Goal: Task Accomplishment & Management: Complete application form

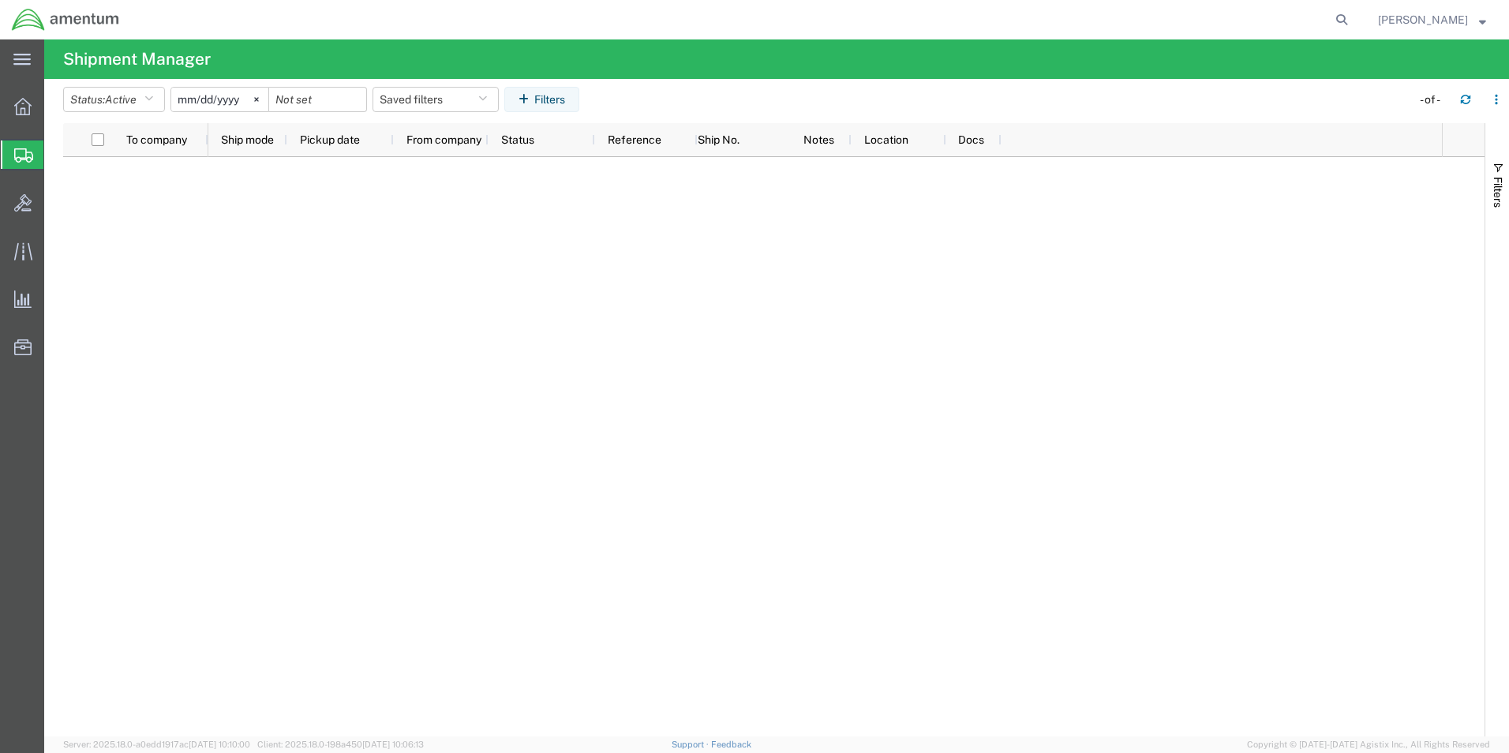
click at [0, 0] on span "Create Shipment" at bounding box center [0, 0] width 0 height 0
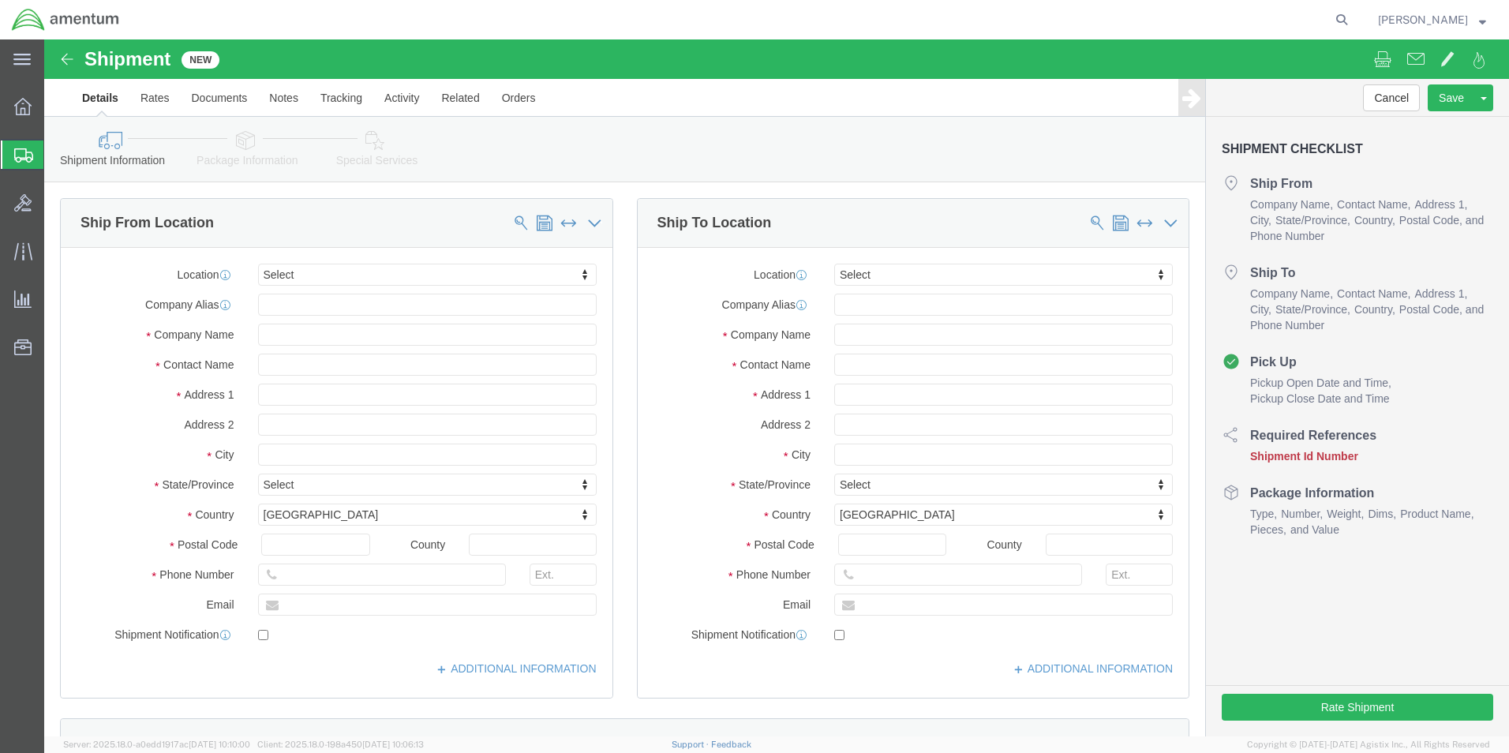
select select
type input "j"
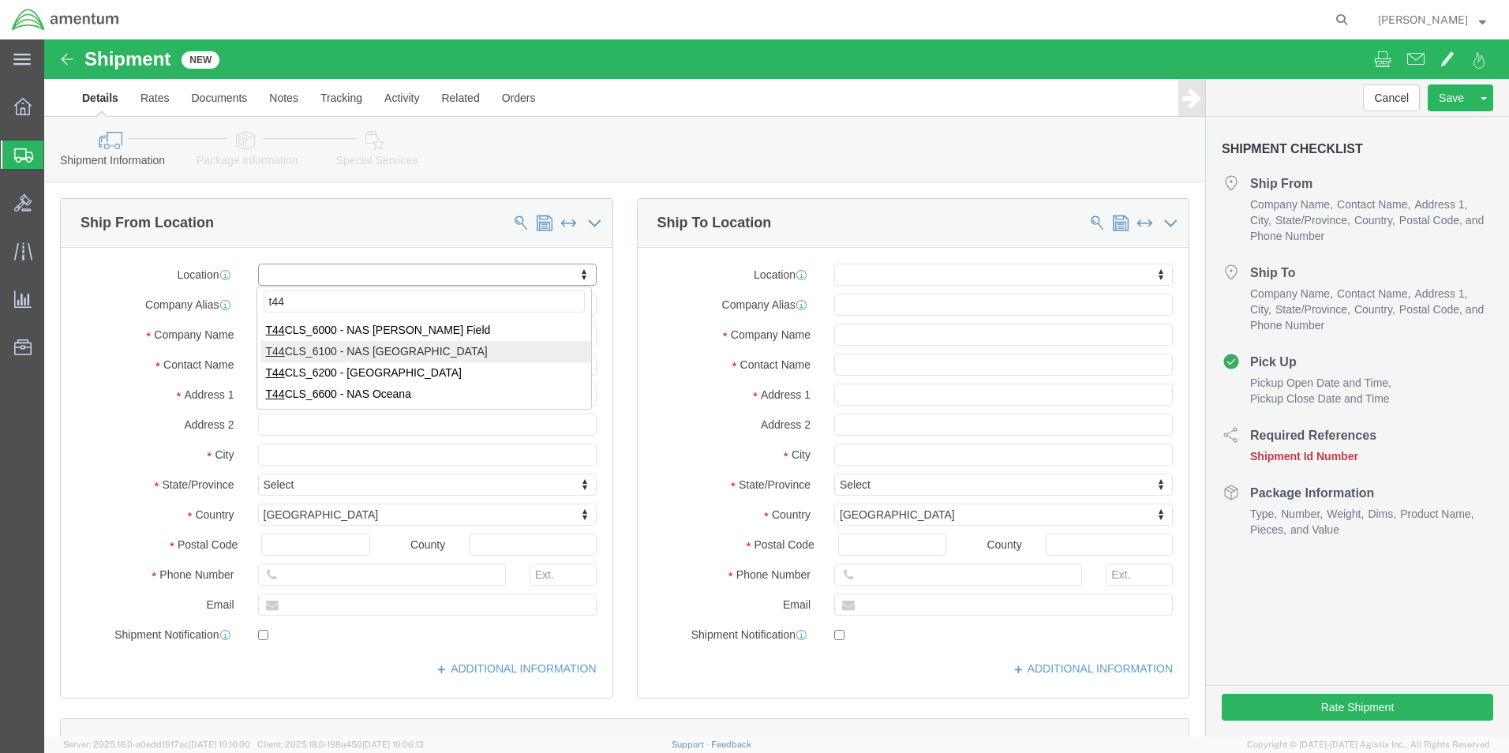
type input "t44"
select select "42673"
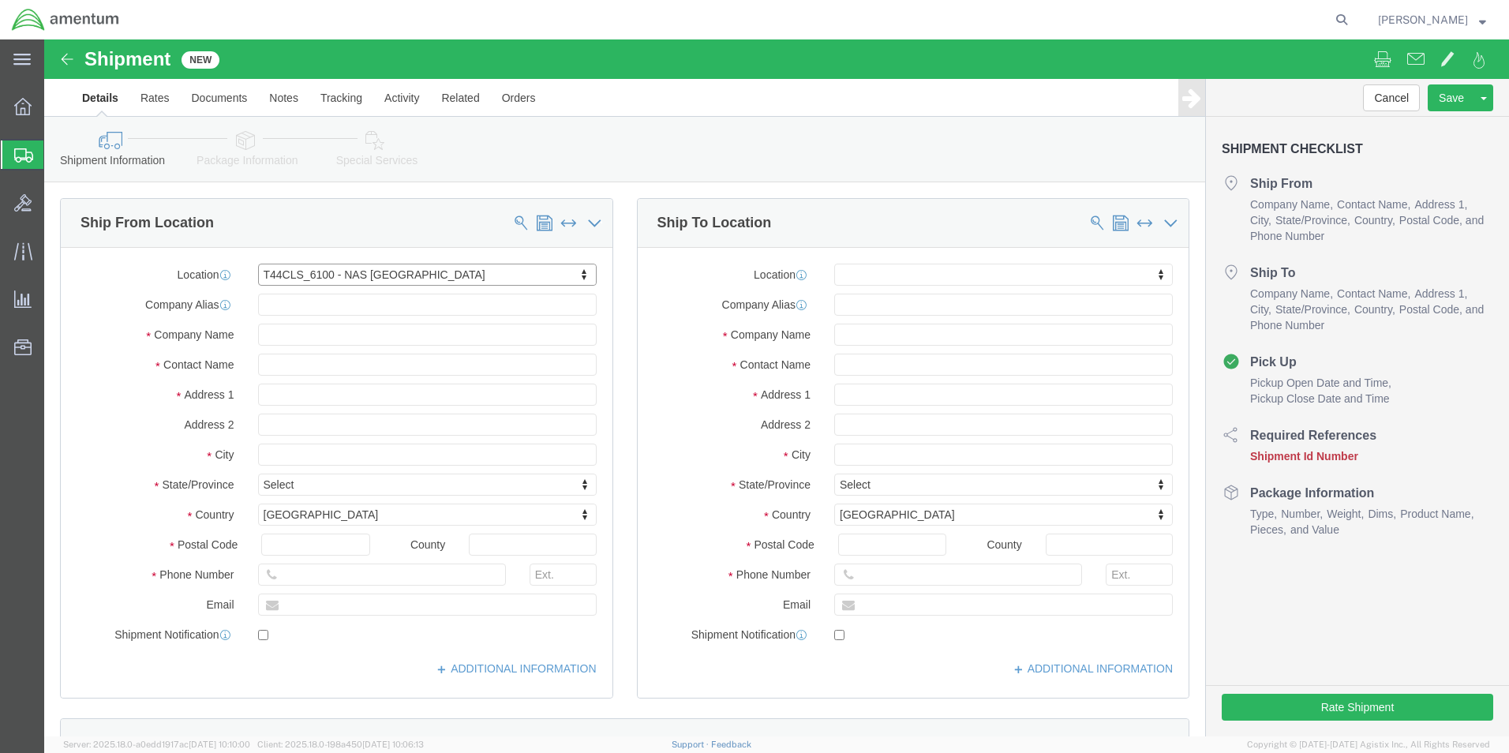
select select "[GEOGRAPHIC_DATA]"
click input "text"
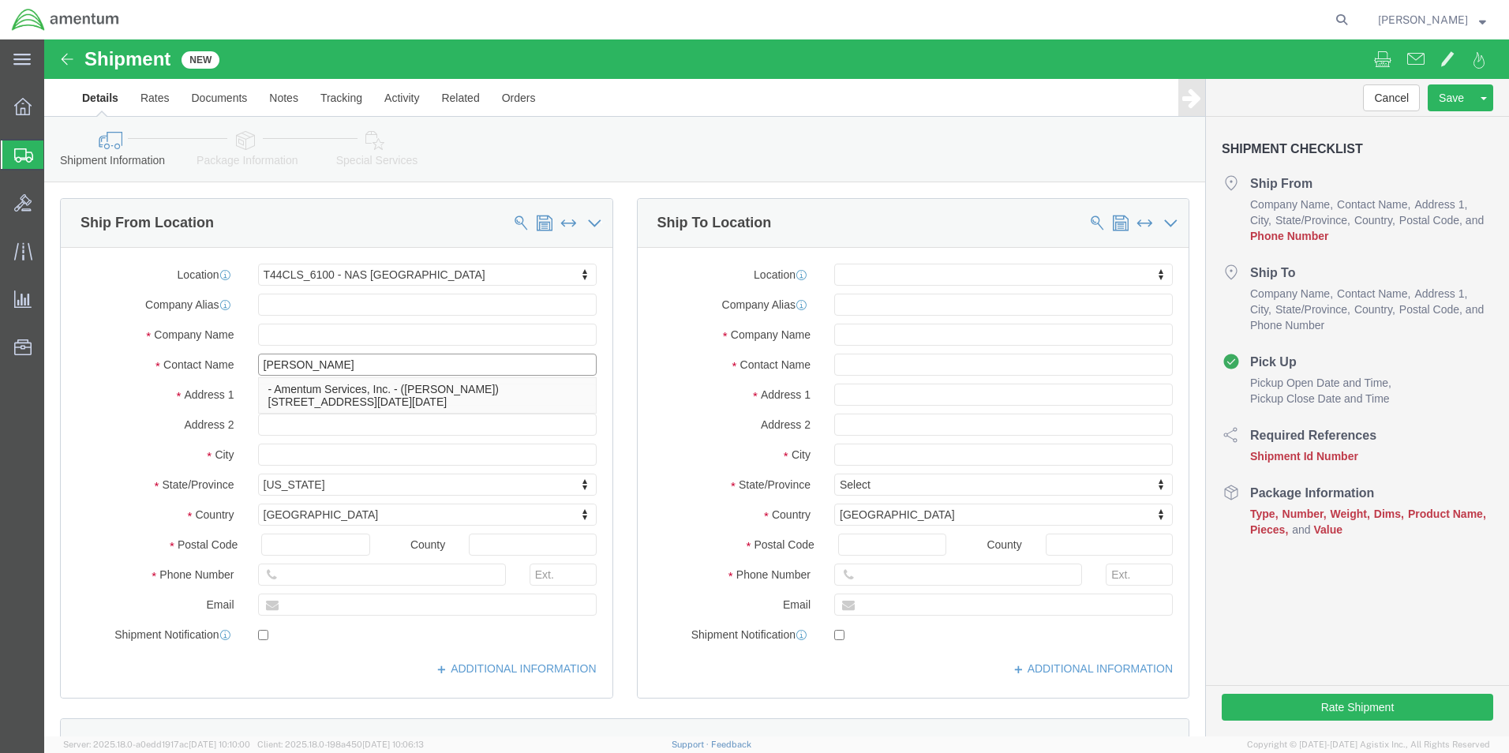
type input "[PERSON_NAME] werd"
click p "- Amentum Services, Inc. - ([PERSON_NAME]) [STREET_ADDRESS][DATE][DATE]"
select select
select select "[GEOGRAPHIC_DATA]"
type input "[PERSON_NAME]"
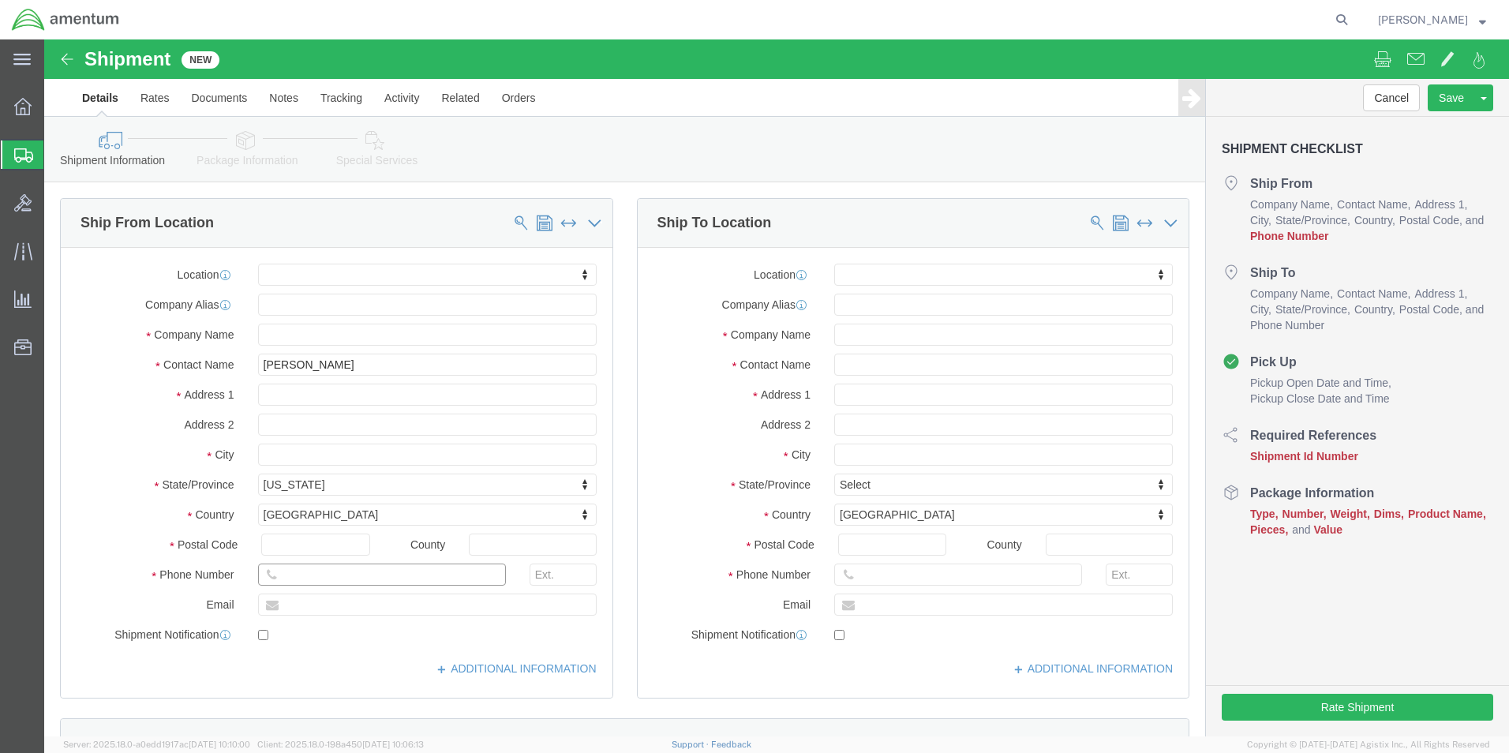
click input "text"
type input "[PHONE_NUMBER]"
click input "text"
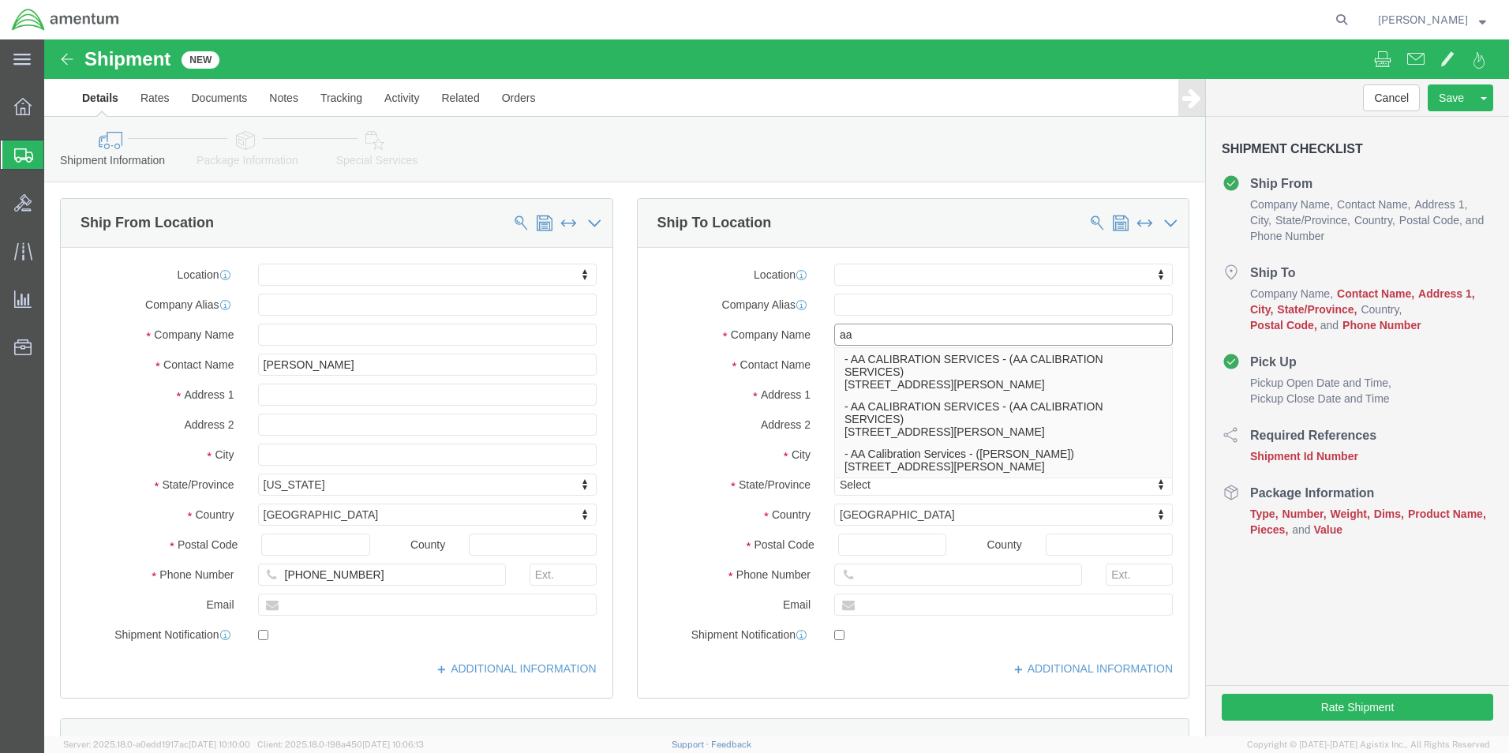
type input "a"
type input "A"
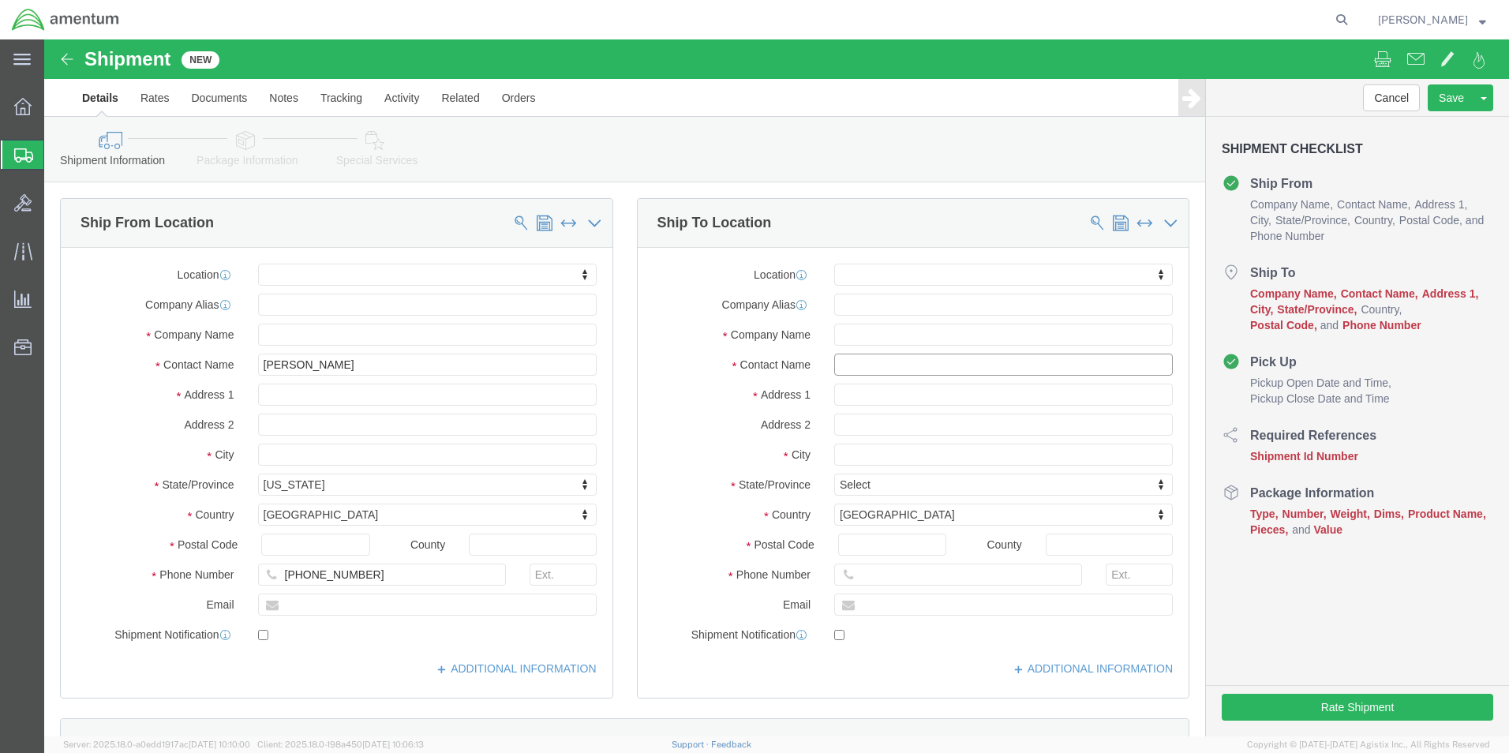
click input "text"
type input "AAR"
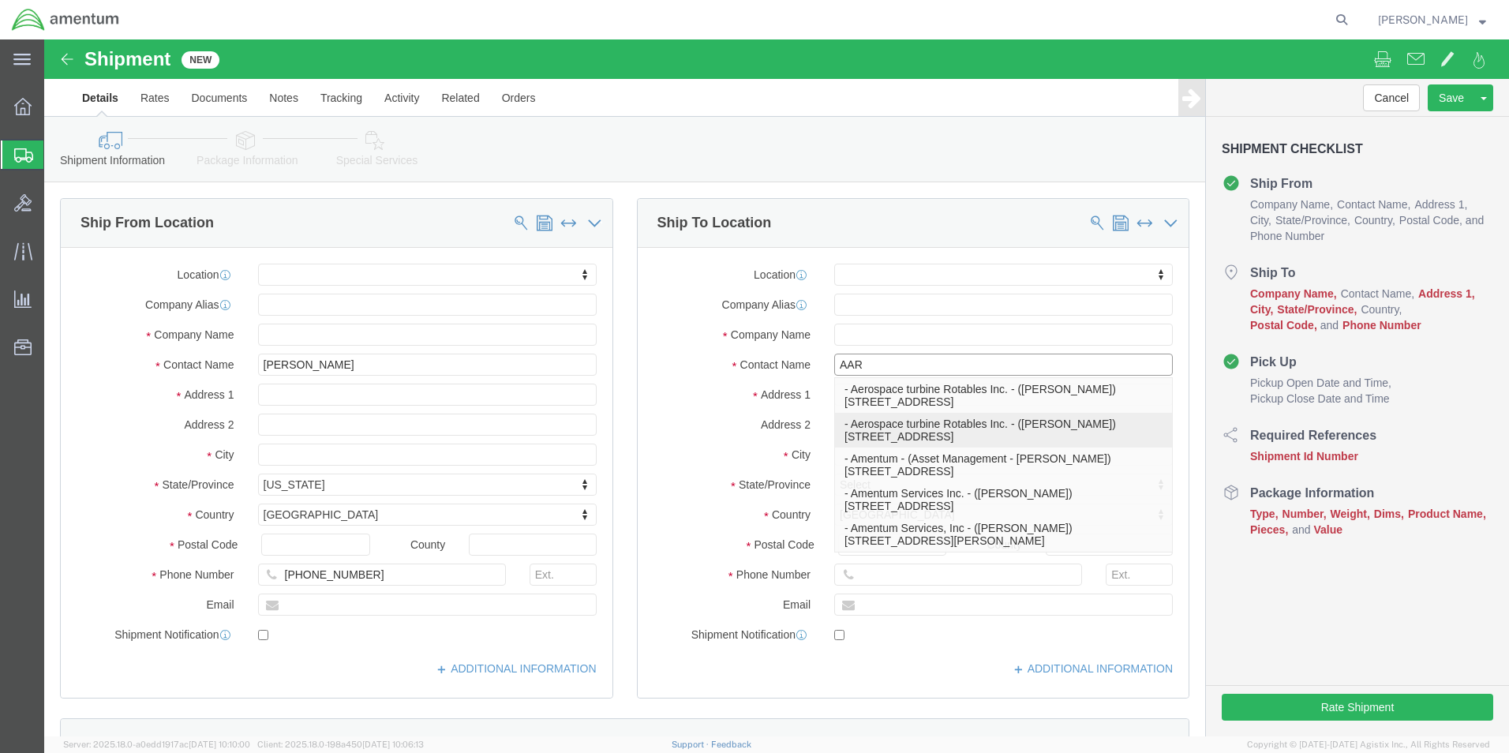
click p "- Aerospace turbine Rotables Inc. - ([PERSON_NAME]) [STREET_ADDRESS]"
select select "KS"
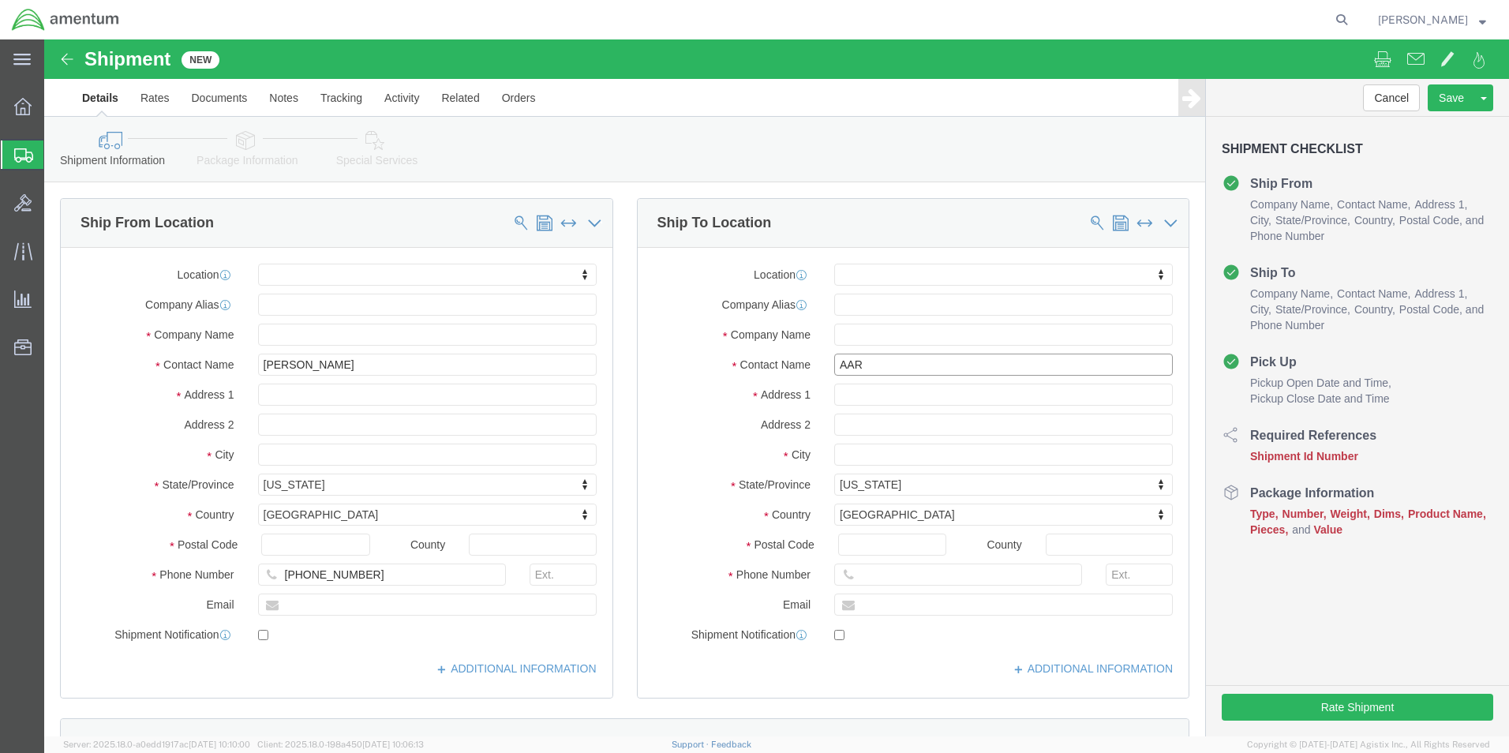
type input "[PERSON_NAME]"
click div "Shipment Information Package Information Special Services"
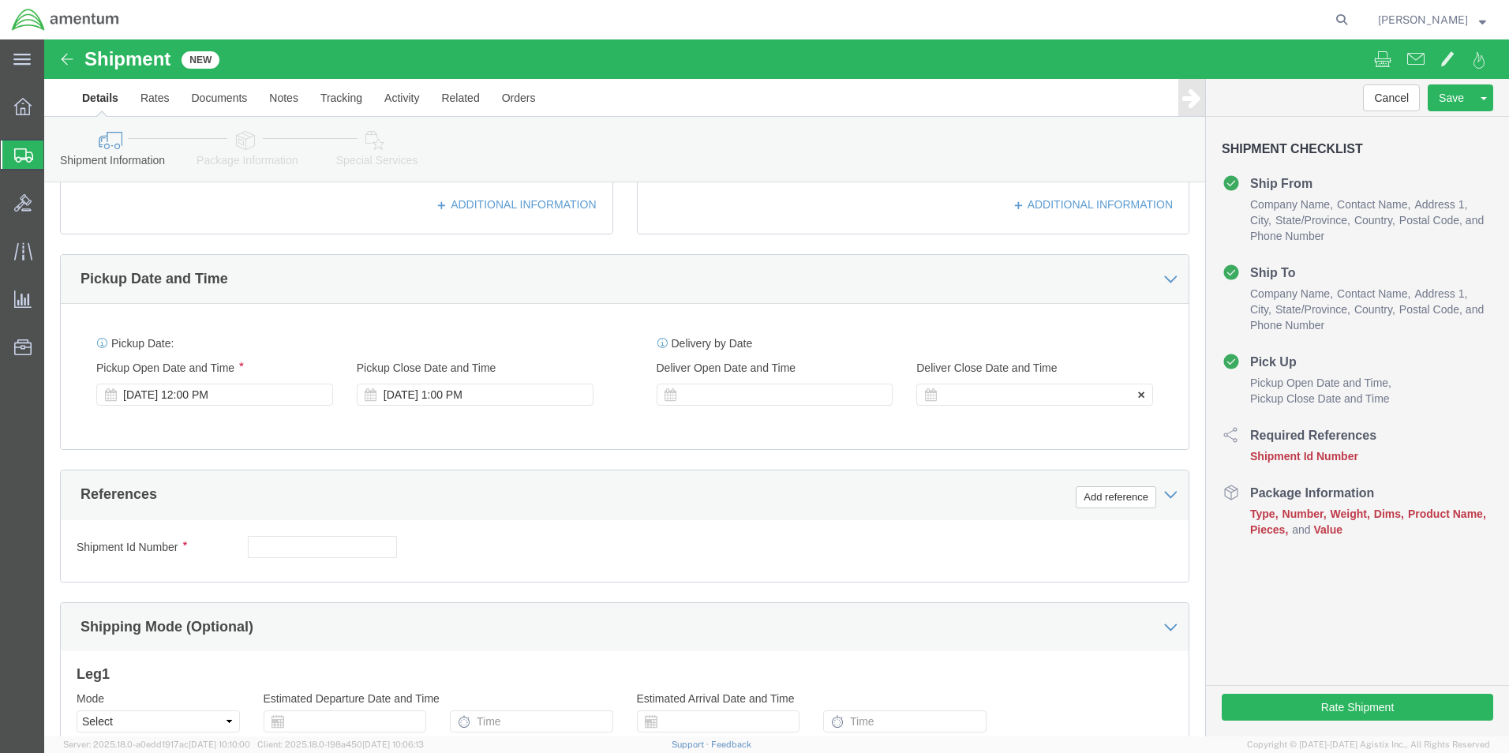
scroll to position [473, 0]
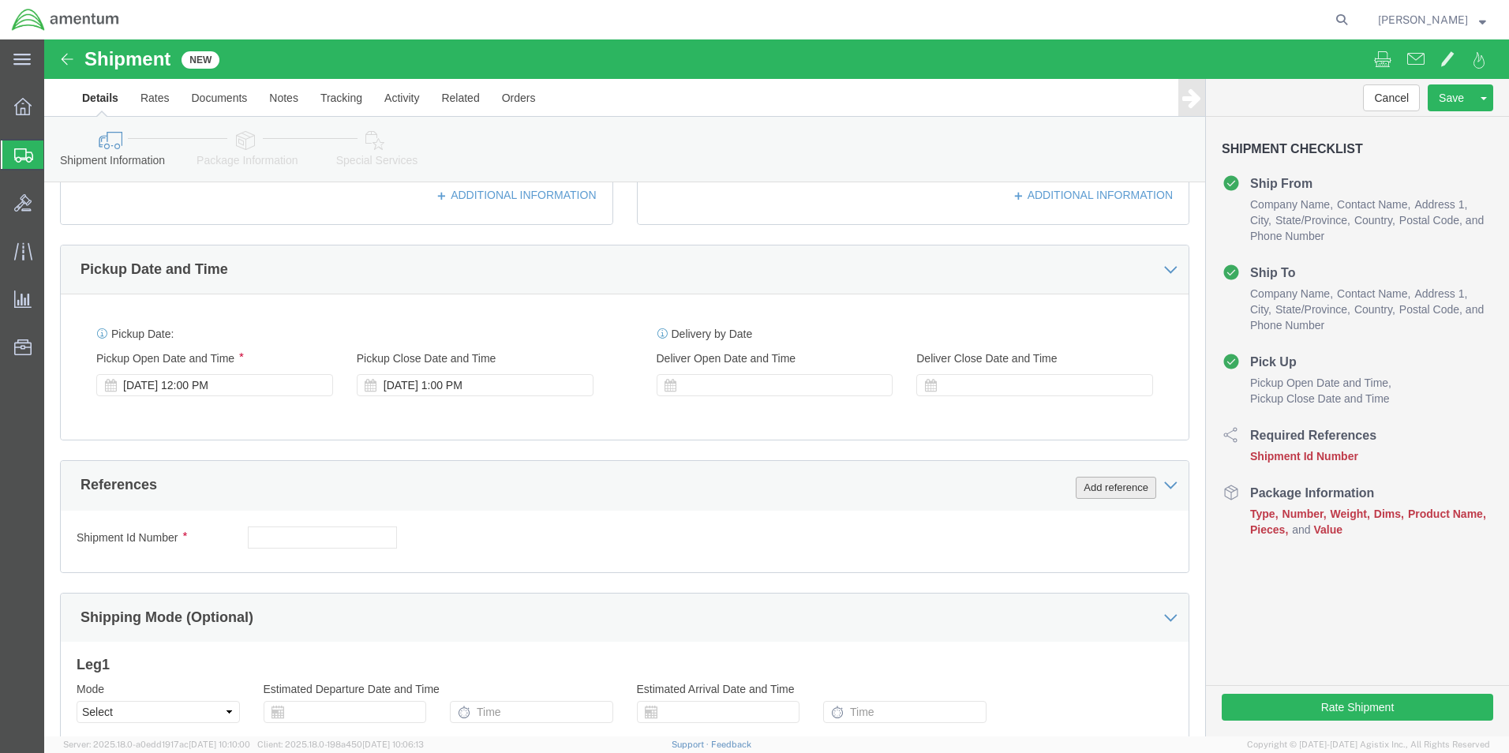
click button "Add reference"
click select "Select Account Type Activity ID Airline Appointment Number ASN Batch Request # …"
select select "CUSTREF"
click select "Select Account Type Activity ID Airline Appointment Number ASN Batch Request # …"
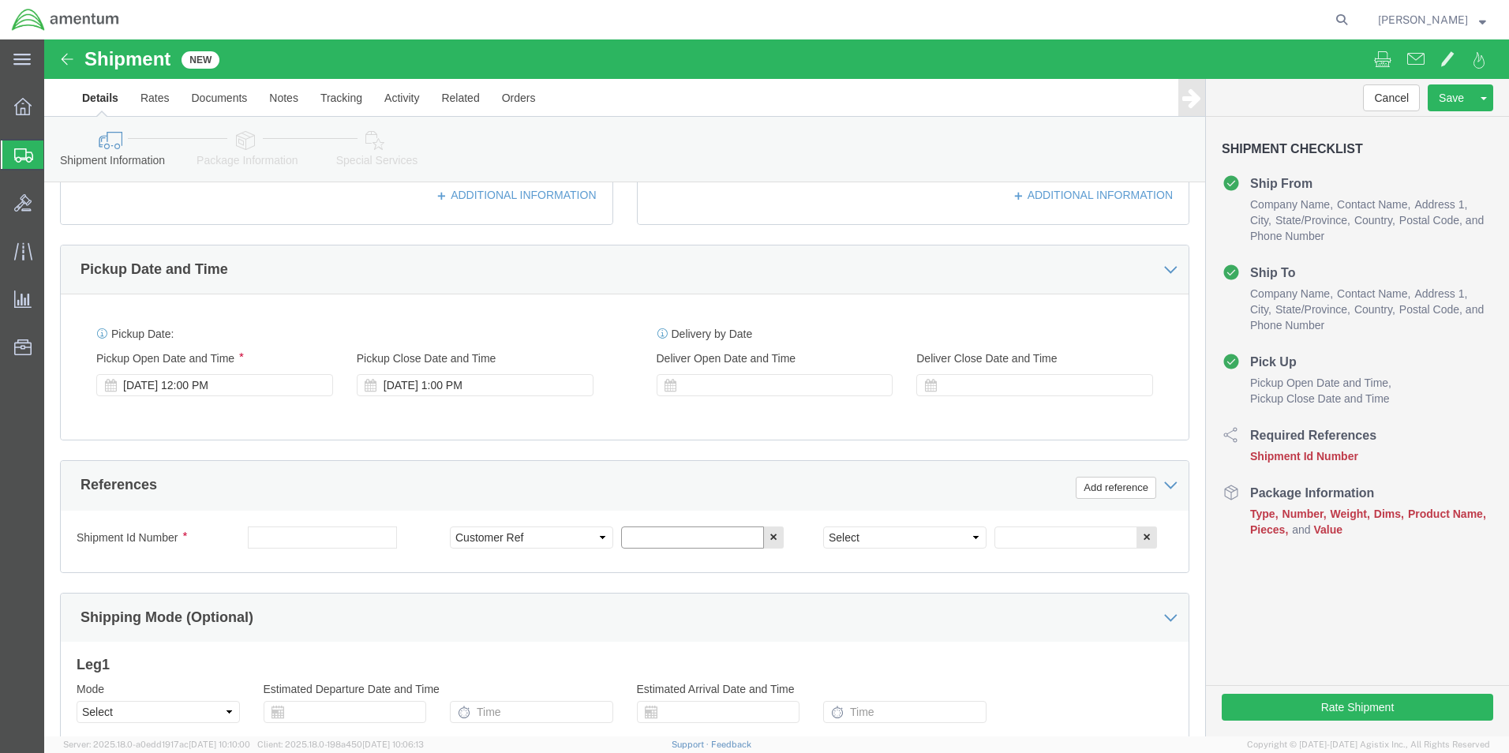
click input "text"
paste input "T540003177"
type input "T540003177"
click select "Select Account Type Activity ID Airline Appointment Number ASN Batch Request # …"
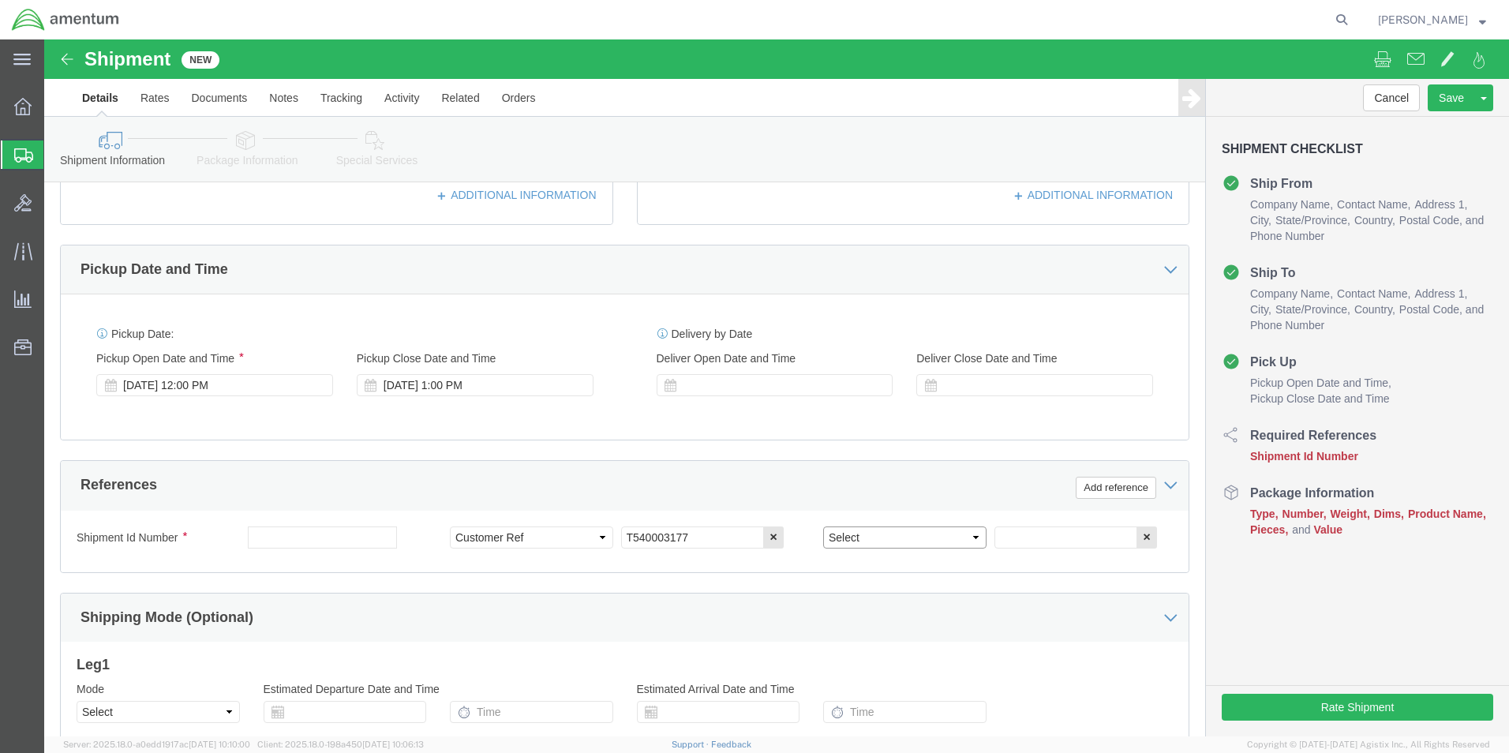
select select "PROJNUM"
click select "Select Account Type Activity ID Airline Appointment Number ASN Batch Request # …"
click input "text"
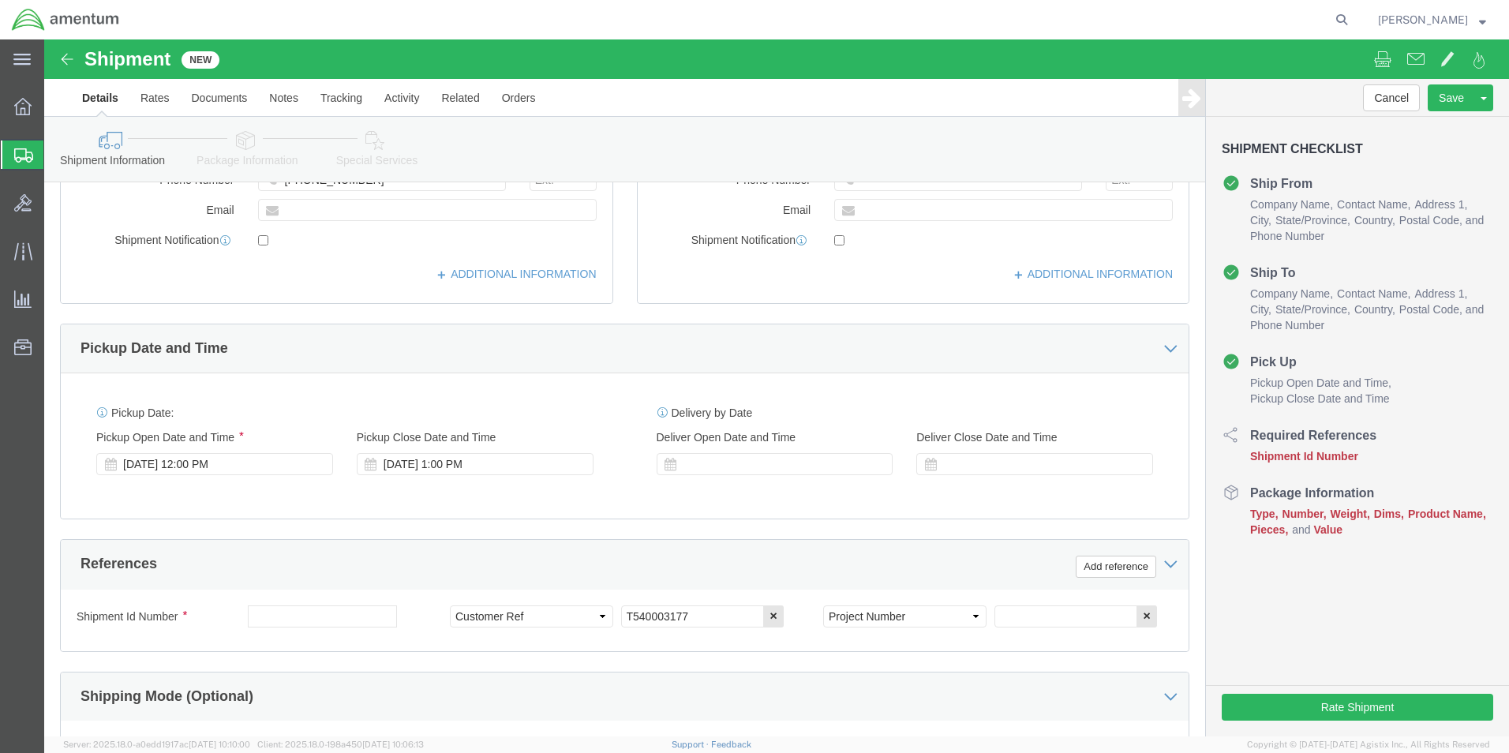
drag, startPoint x: 873, startPoint y: 443, endPoint x: 1165, endPoint y: 536, distance: 306.9
click div "Cancel Save Assign To Save As Template Shipment Checklist Ship From Company Nam…"
click input "text"
type input "4951.00.00.C.001404.AF.19.03"
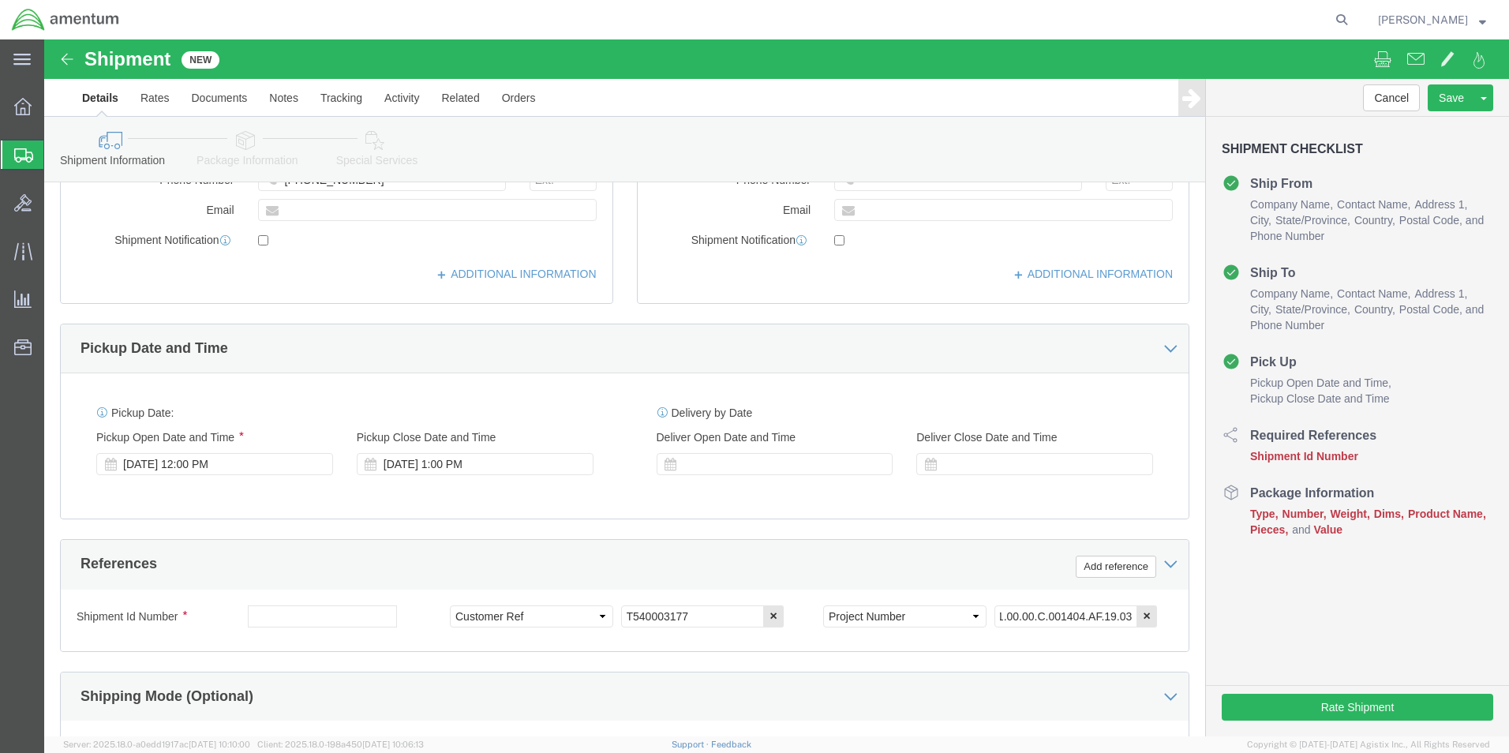
click div "Cancel Save Assign To Save As Template Shipment Checklist Ship From Company Nam…"
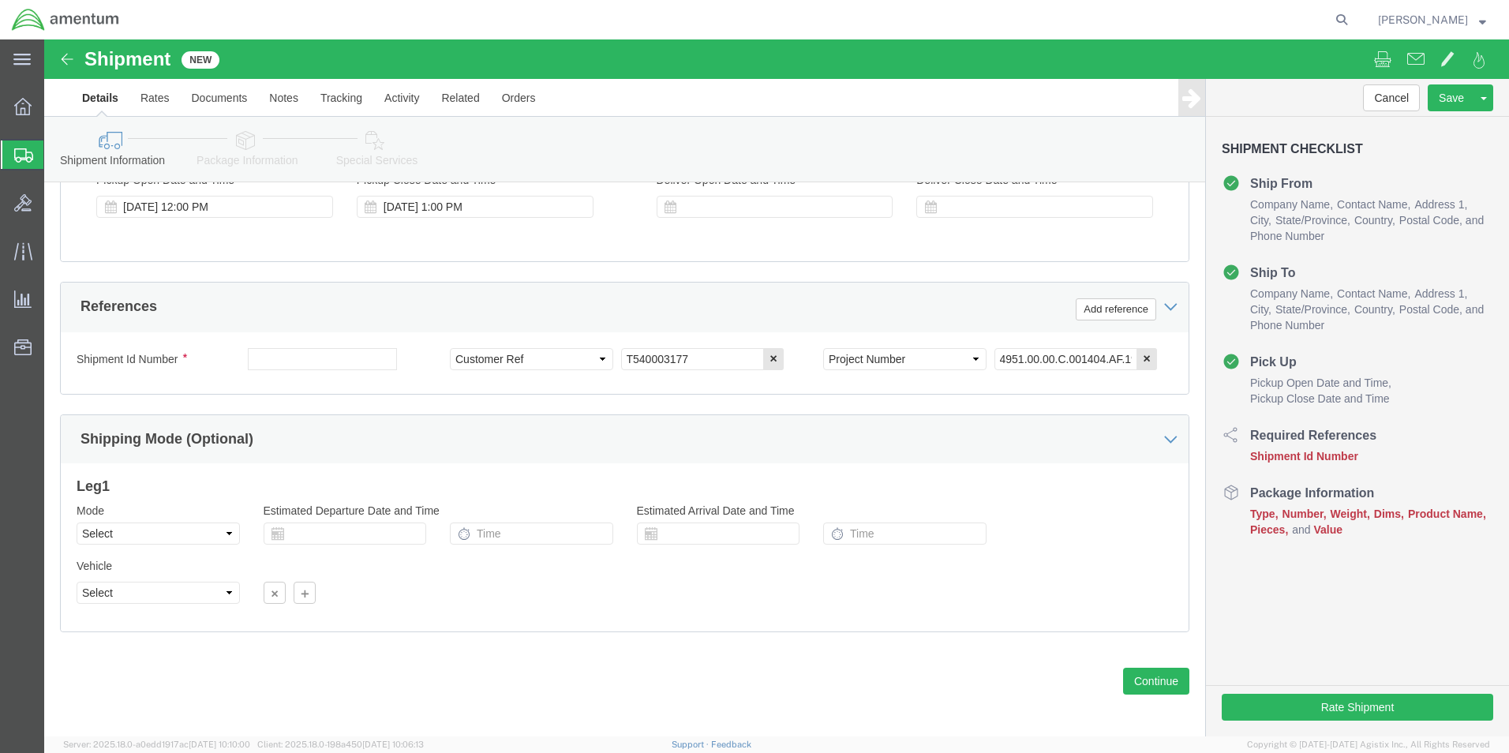
scroll to position [658, 0]
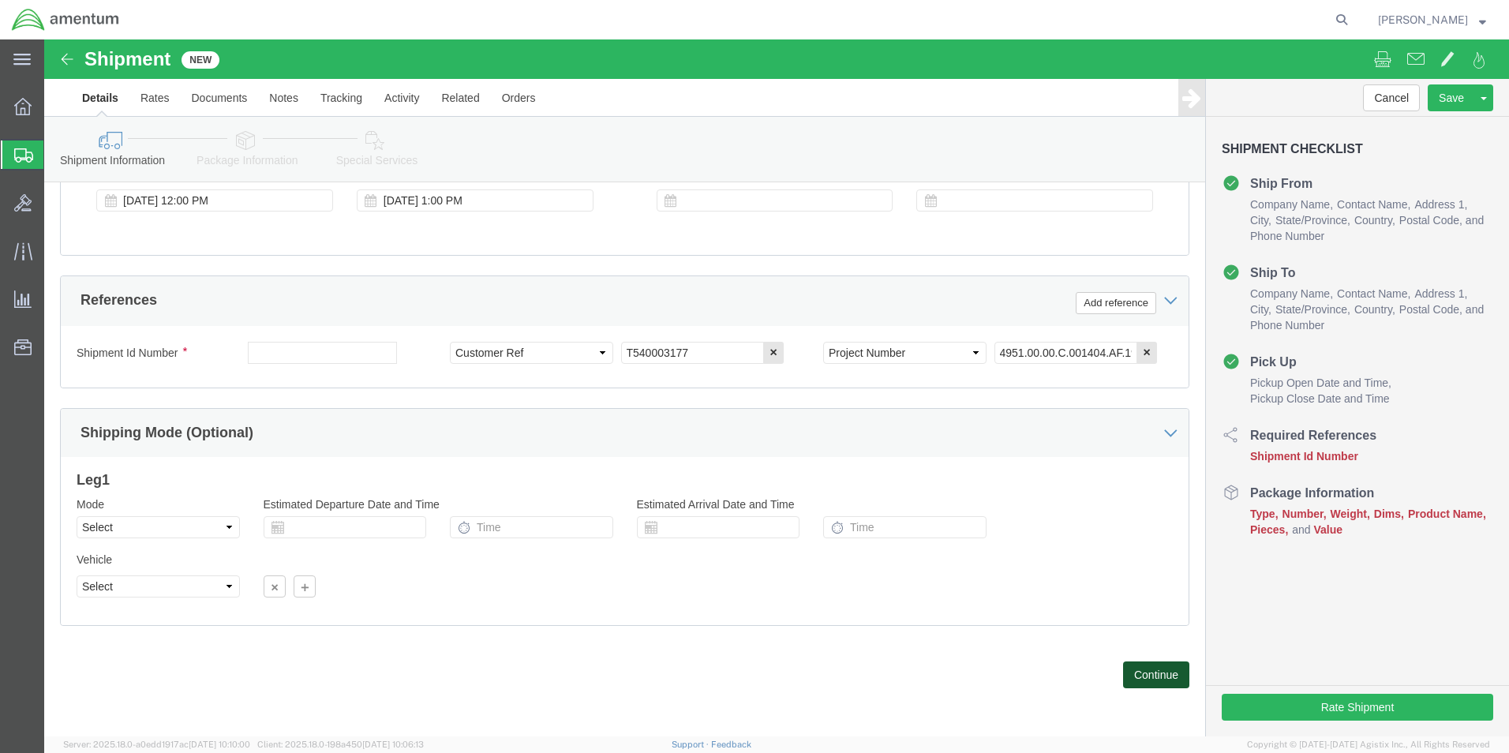
click button "Continue"
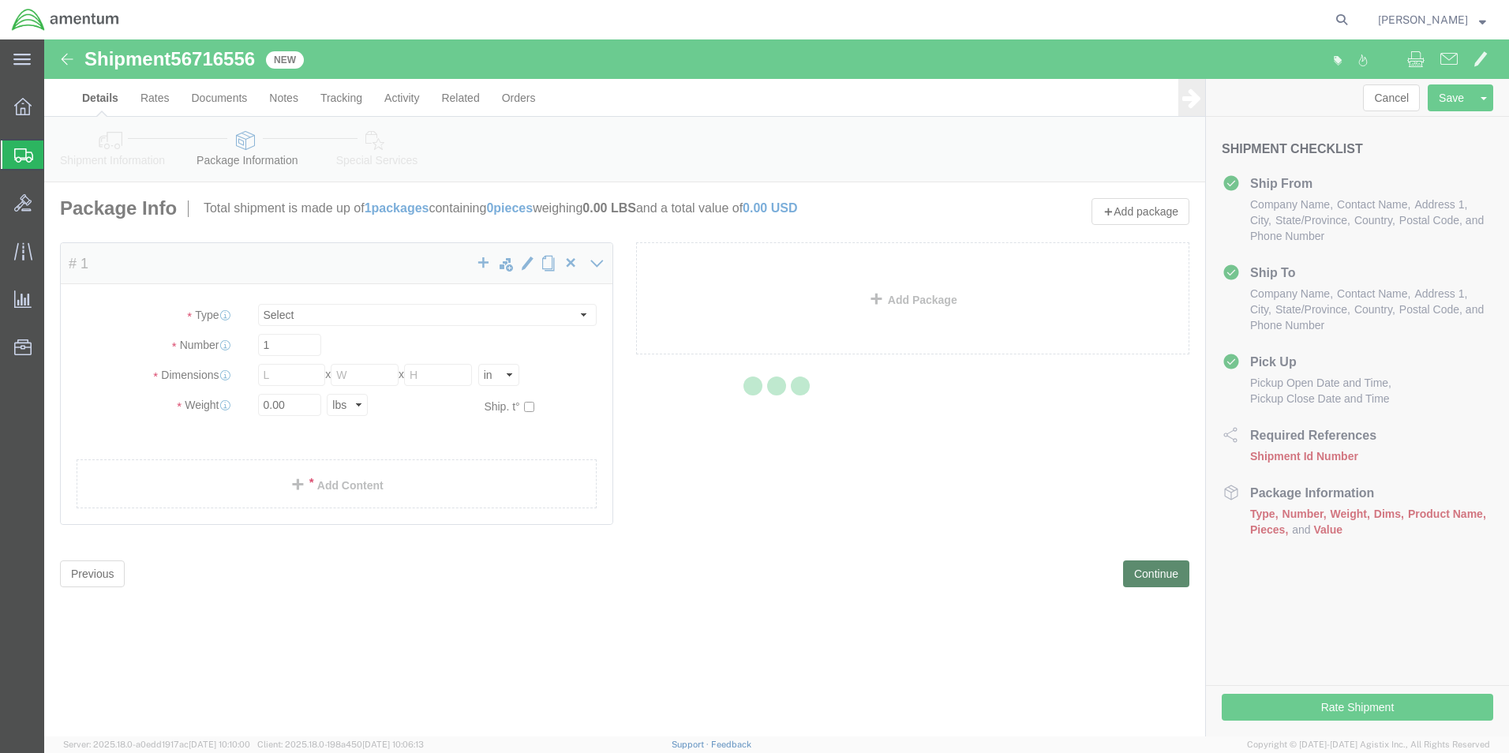
select select "CBOX"
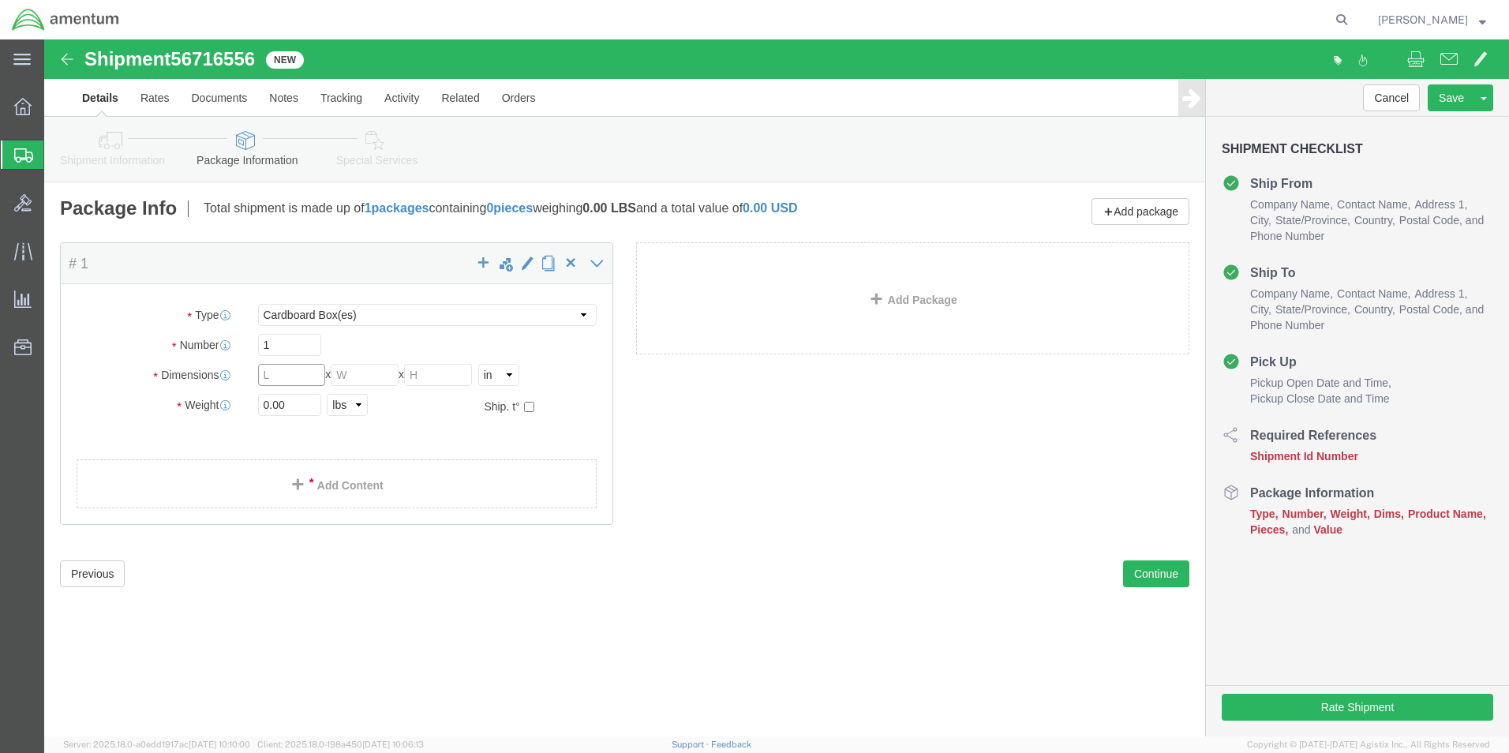
click input "text"
type input "12"
click input "0.00"
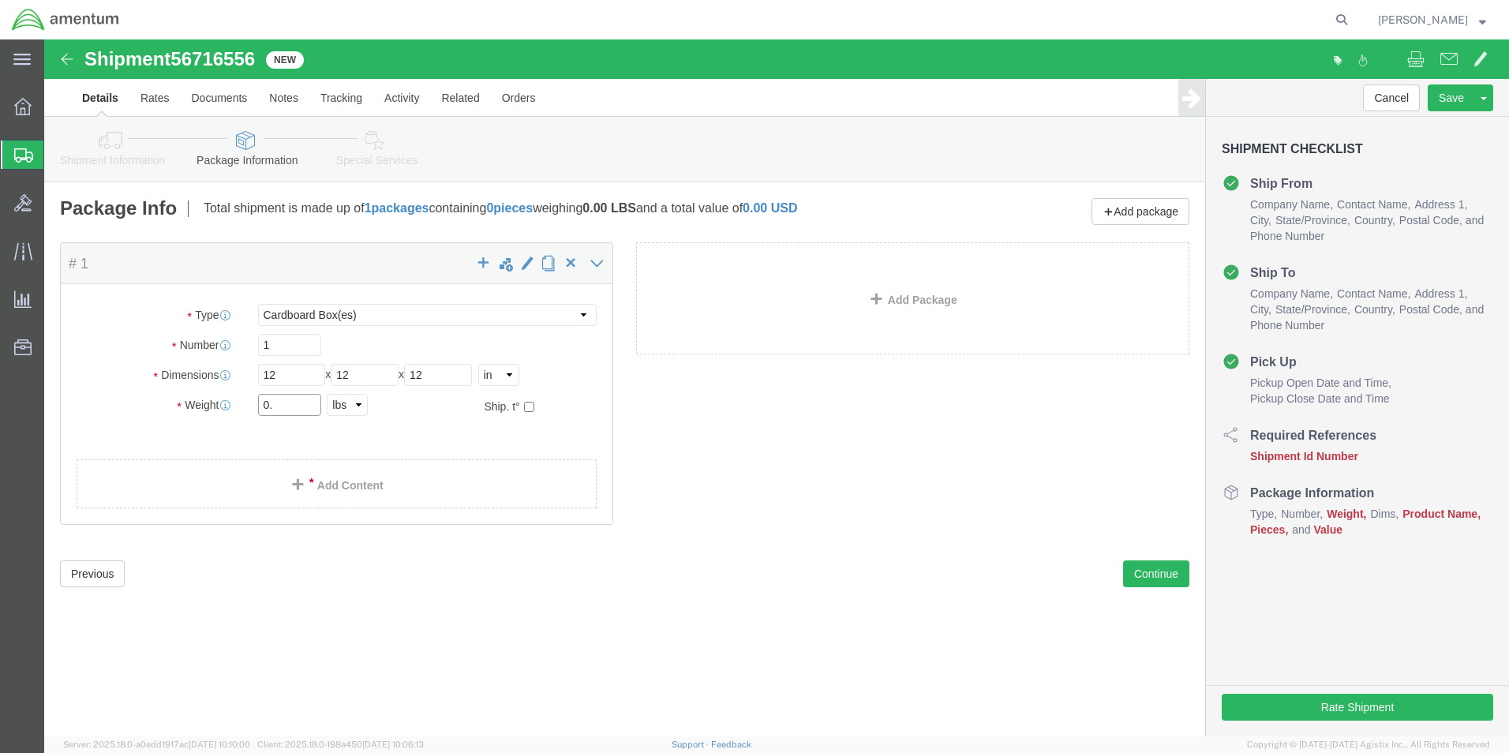
type input "0"
type input "7"
click div "Package Content # 1 x Package Type Select BCK Boxes Bale(s) Basket(s) Bolt(s) B…"
click link "Add Content"
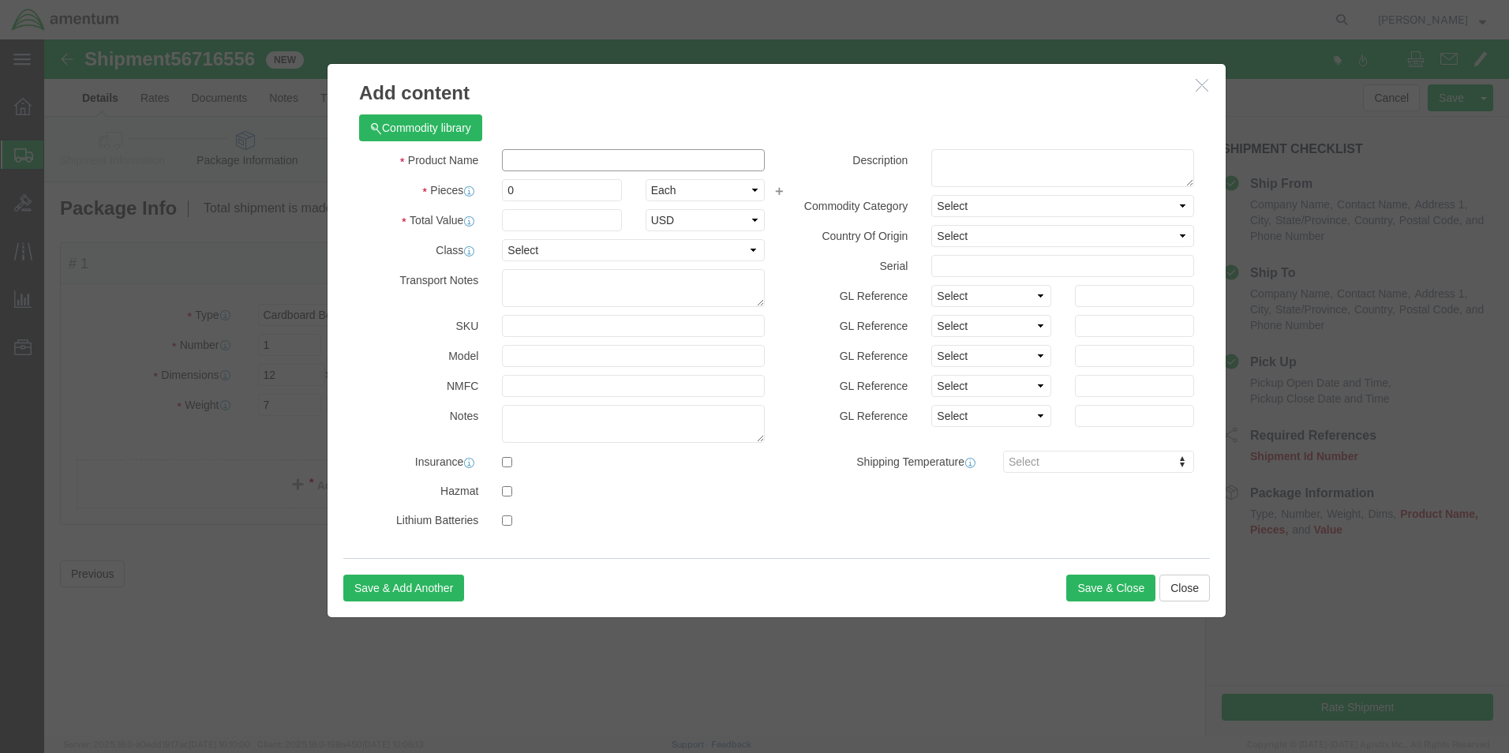
click input "text"
type input "Fire Bottle"
select select "US"
click input "0"
type input "1"
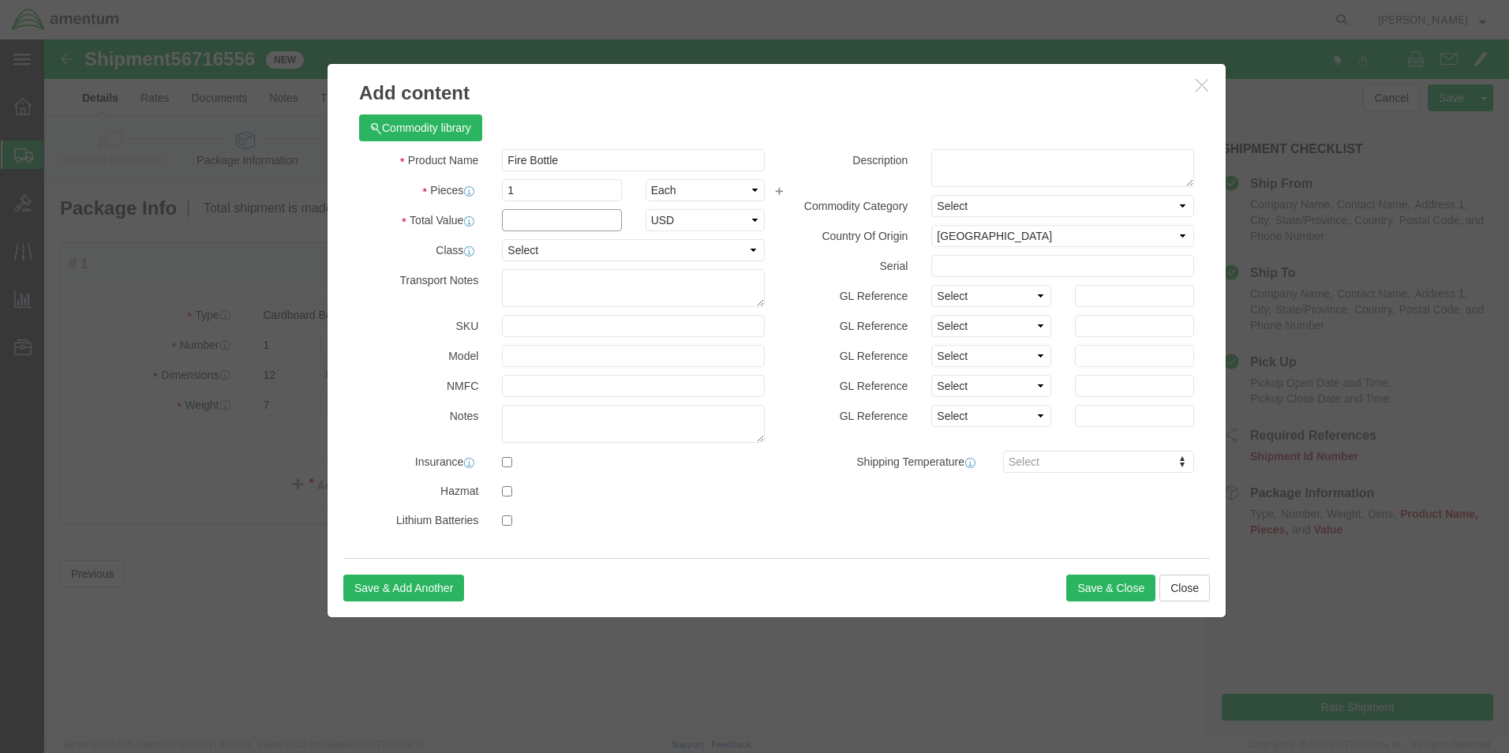
type input "1"
click input "checkbox"
checkbox input "true"
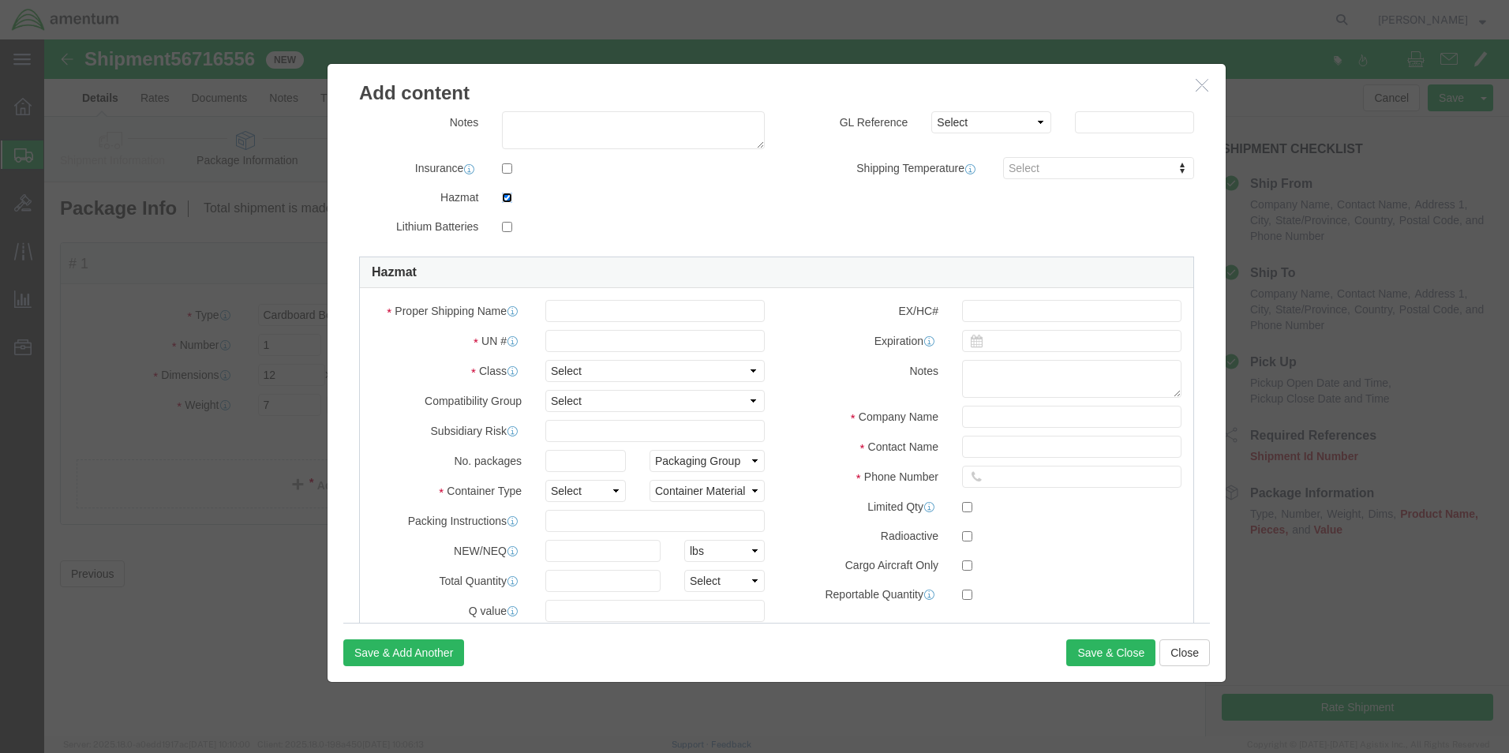
scroll to position [316, 0]
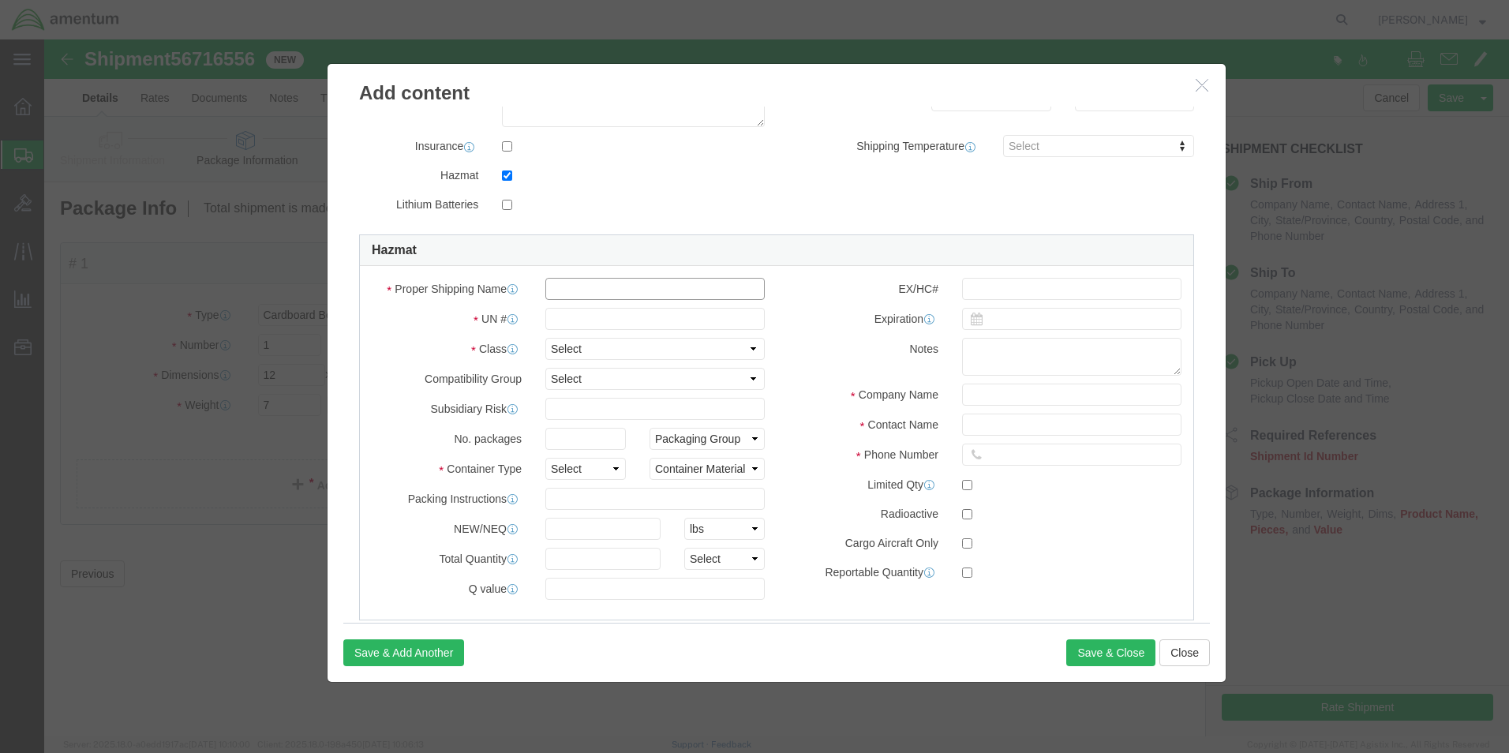
click input "text"
type input "Fire extinguishers"
type input "1044"
type input "1"
type input "213"
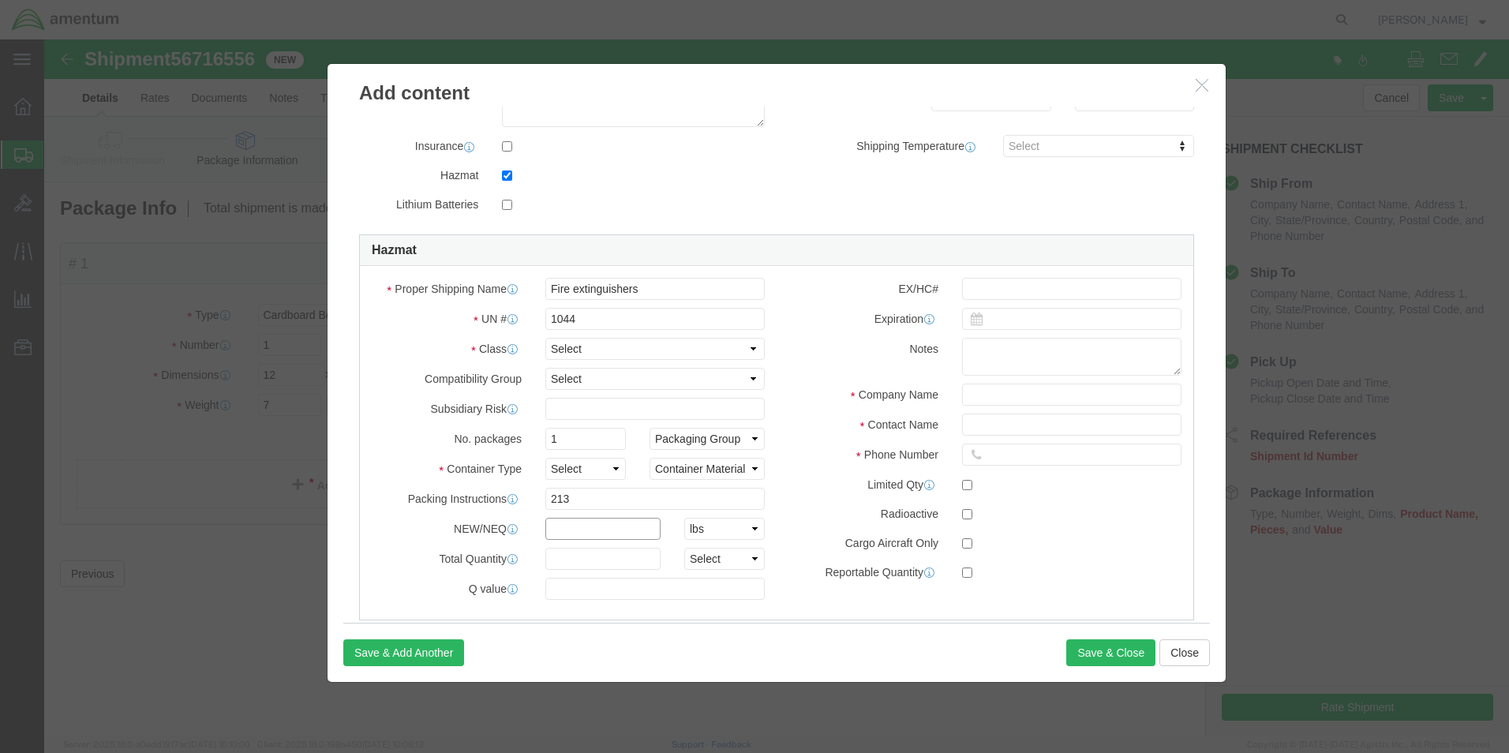
type input "2"
type input "CHEMTREC"
type input "CCN 216832"
type input "7035273887"
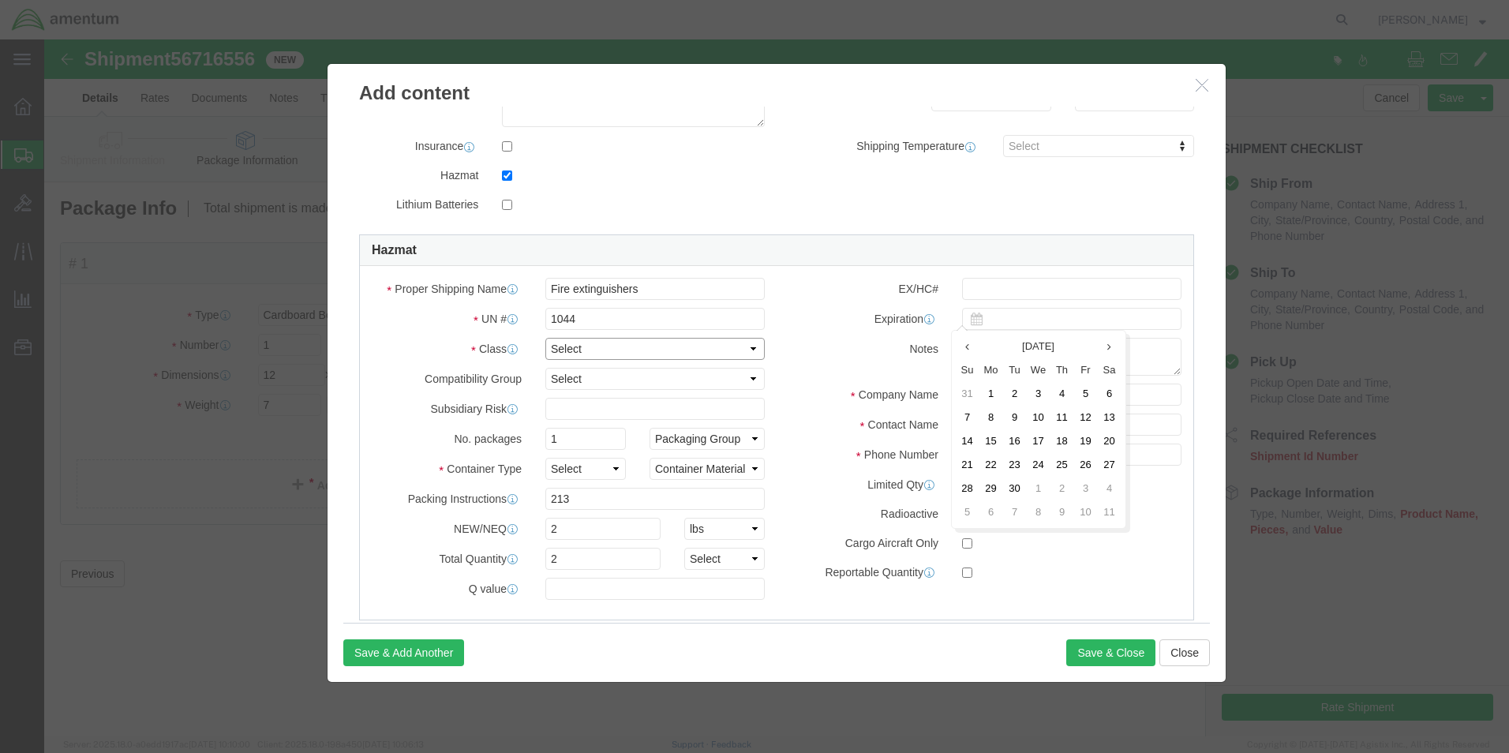
click select "Select 1 Explosive 1.1 Explosive 1.2 Explosive 1.3 Explosive 1.4 Explosive 1.5 …"
select select "2.2 Non-Flammable Gas"
click select "Select 1 Explosive 1.1 Explosive 1.2 Explosive 1.3 Explosive 1.4 Explosive 1.5 …"
click select "Packaging Group I II III"
click div "Proper Shipping Name Fire extinguishers UN # 1044 Class Select 1 Explosive 1.1 …"
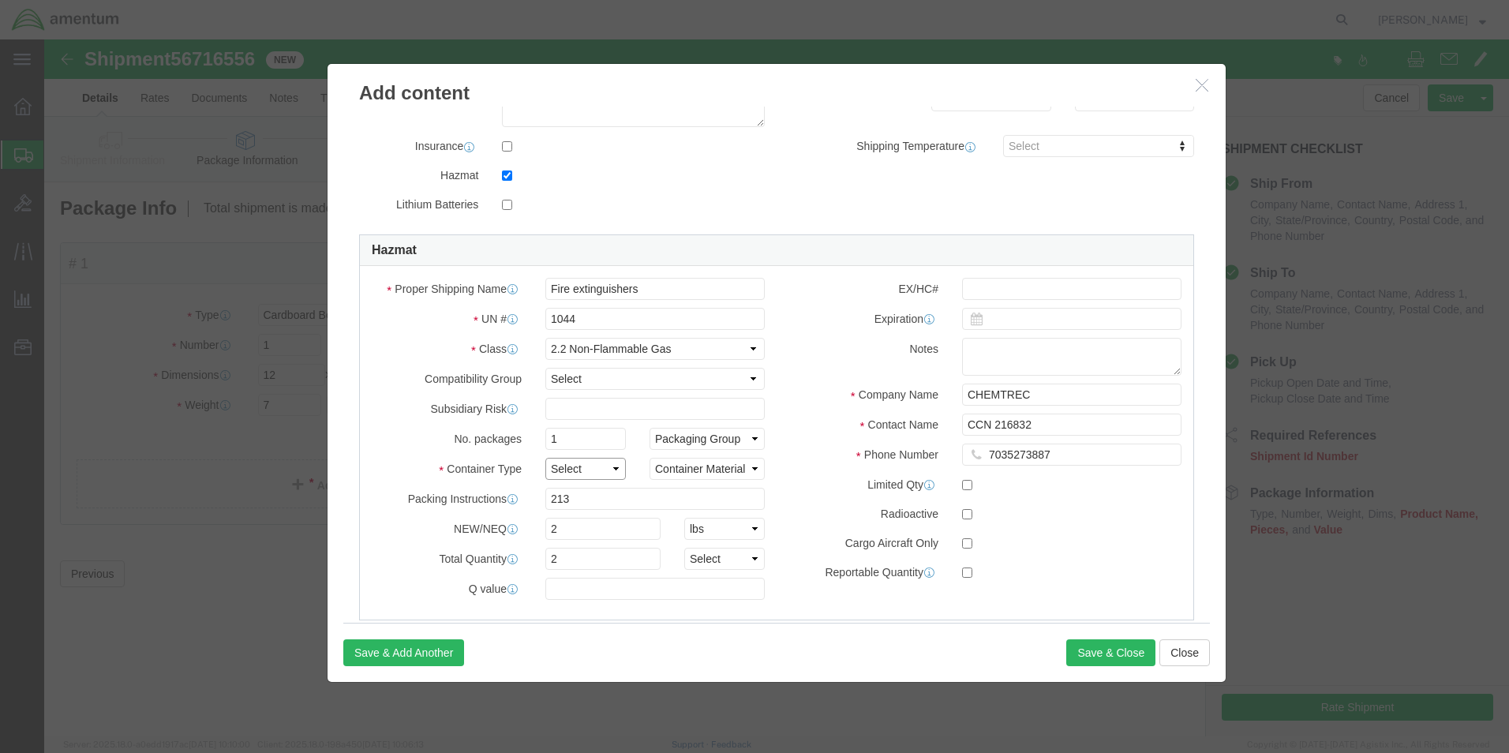
click select "Select 1 - Drums 2 - Reserved 3 - Jerricans 4 - Boxes 5 - Bags 6 - Composite Pa…"
select select "BOXES"
click select "Select 1 - Drums 2 - Reserved 3 - Jerricans 4 - Boxes 5 - Bags 6 - Composite Pa…"
click select "Container Material A - Steel (all types and surface treatments) B - Aluminum C …"
select select "FIBERBOARD"
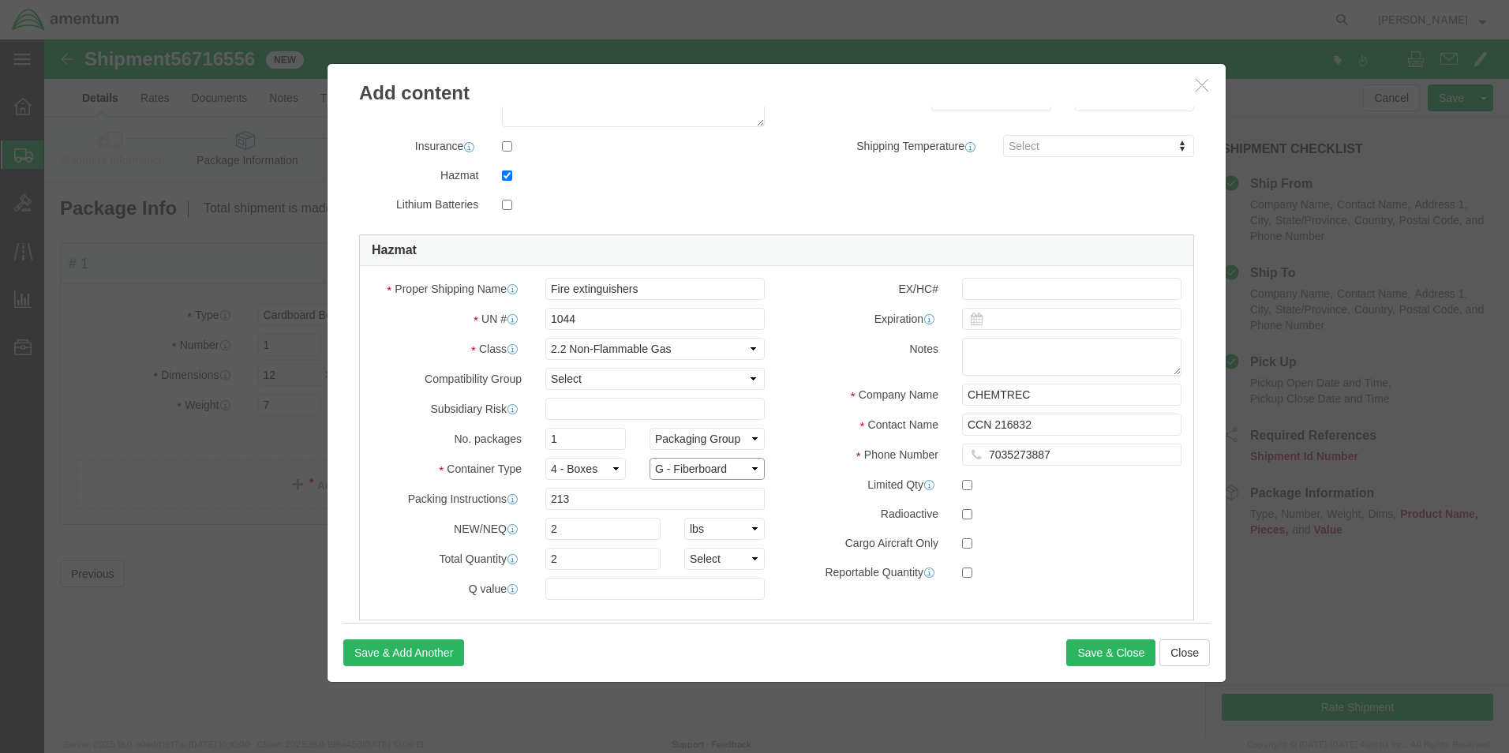
click select "Container Material A - Steel (all types and surface treatments) B - Aluminum C …"
click select "Select kgs lbs"
select select "KGS"
click select "Select kgs lbs"
click select "Select curies gallons kgs lbs liters milliliters"
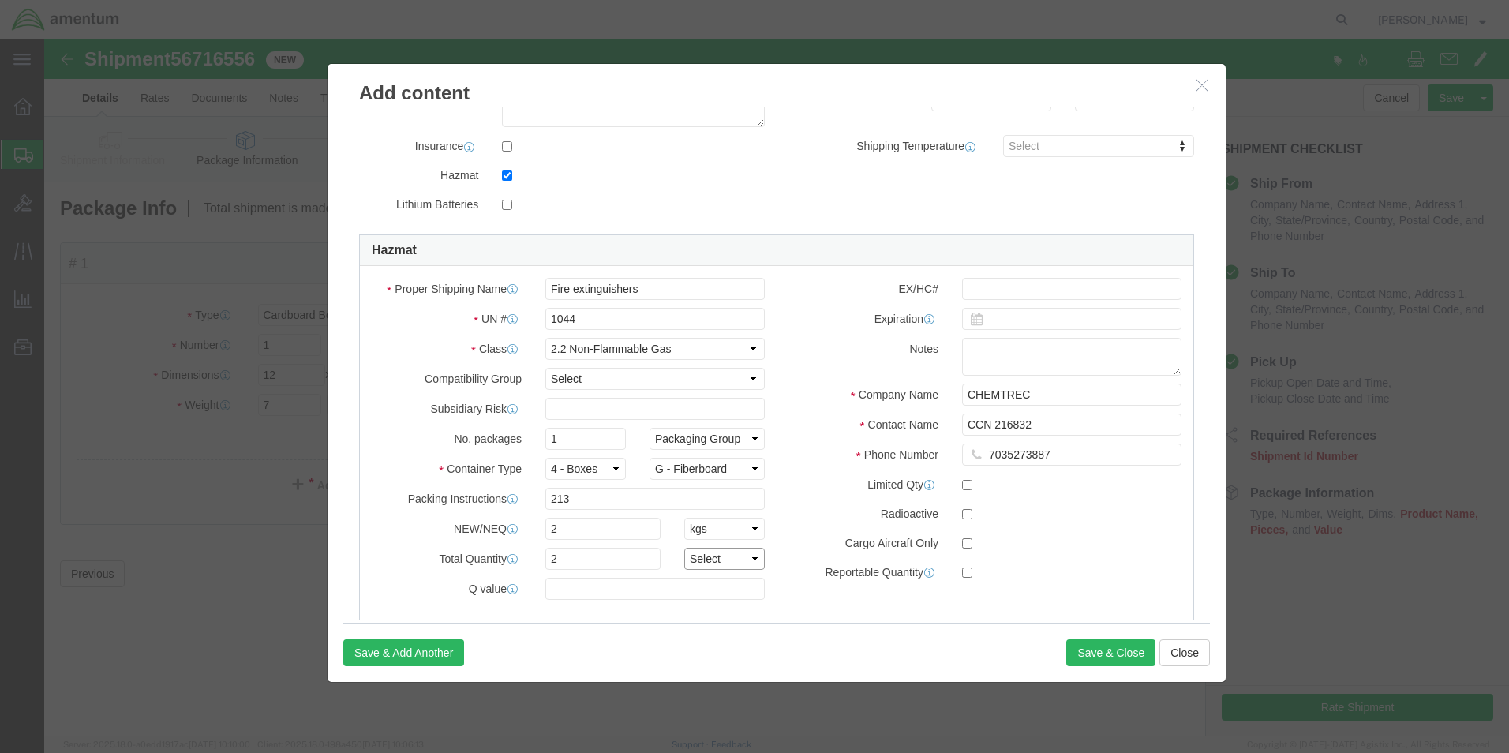
select select "KGS"
click select "Select curies gallons kgs lbs liters milliliters"
click div "Save & Add Another Save & Close Close"
click button "Save & Close"
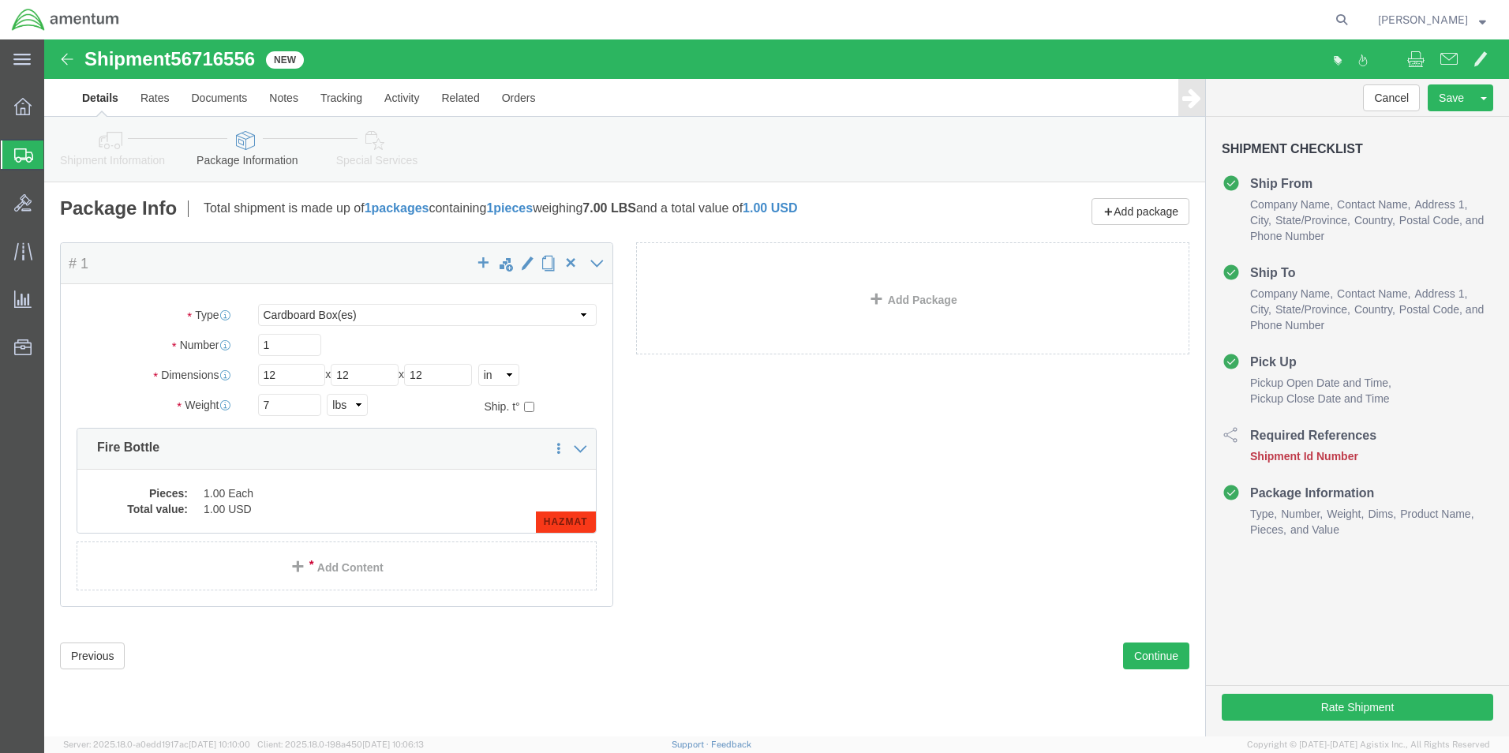
drag, startPoint x: 104, startPoint y: 40, endPoint x: 744, endPoint y: 364, distance: 717.0
click div "Package Content # 1 x Package Type Select BCK Boxes Bale(s) Basket(s) Bolt(s) B…"
drag, startPoint x: 132, startPoint y: 19, endPoint x: 223, endPoint y: 24, distance: 90.9
click div "Shipment 56716556 New"
drag, startPoint x: 223, startPoint y: 24, endPoint x: 188, endPoint y: 25, distance: 34.8
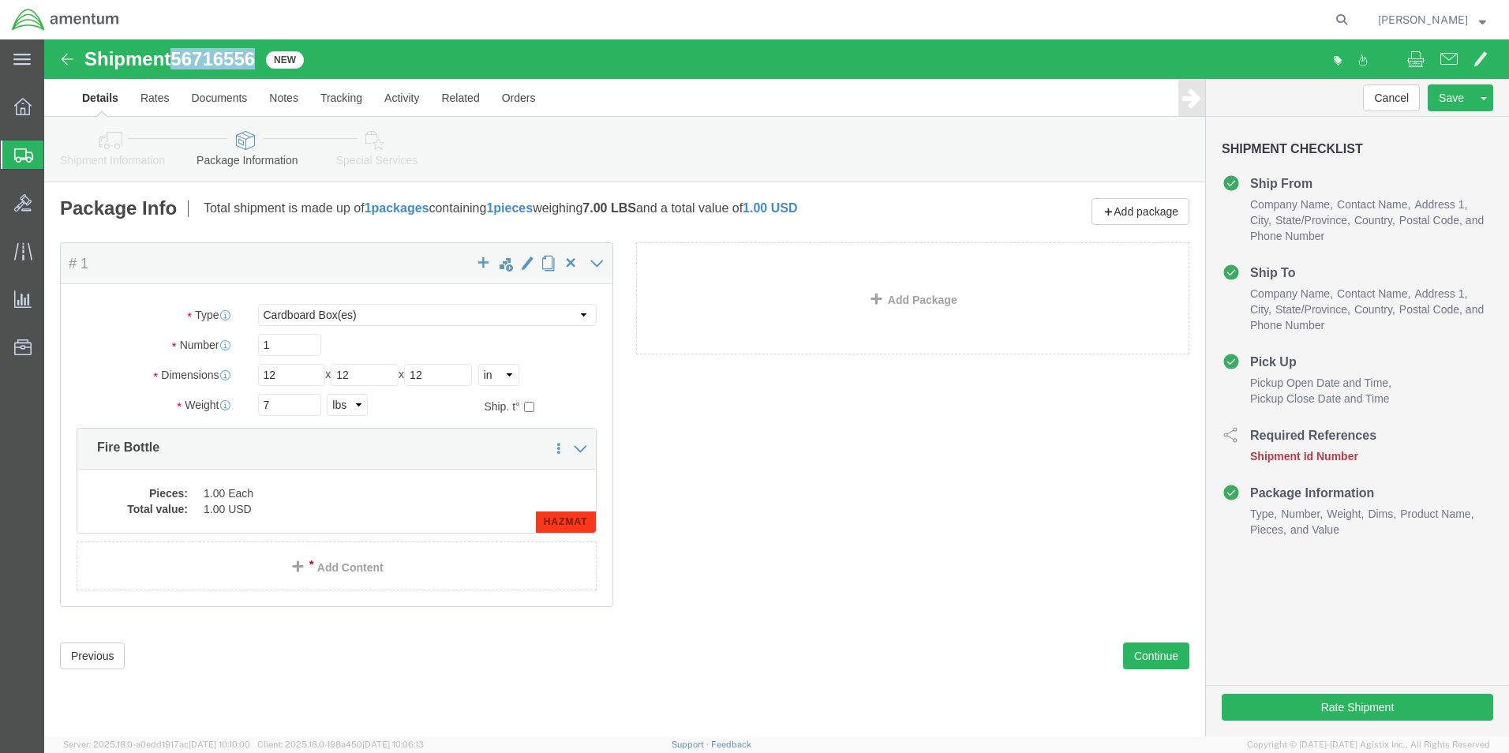
copy span "56716556"
click div "Package Content # 1 x Package Type Select BCK Boxes Bale(s) Basket(s) Bolt(s) B…"
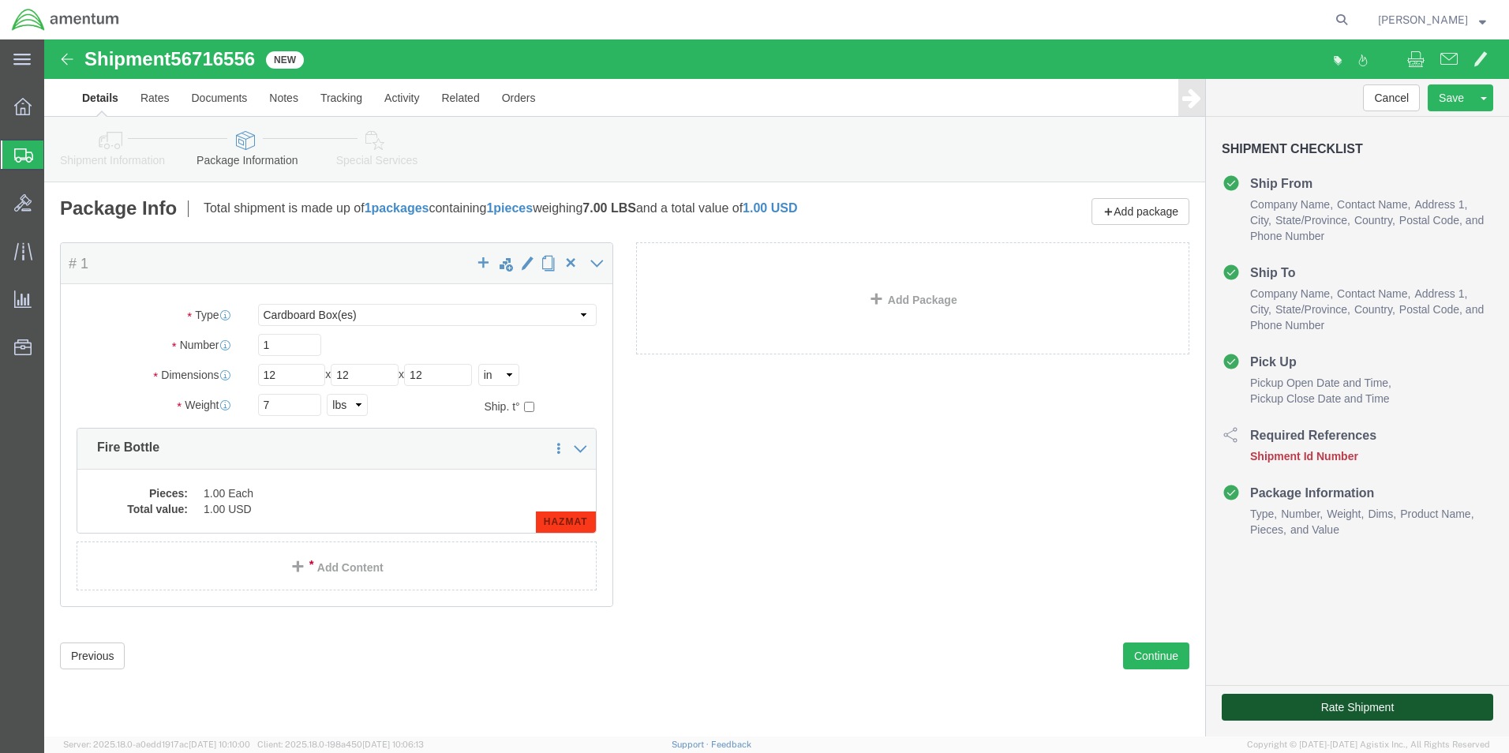
click button "Rate Shipment"
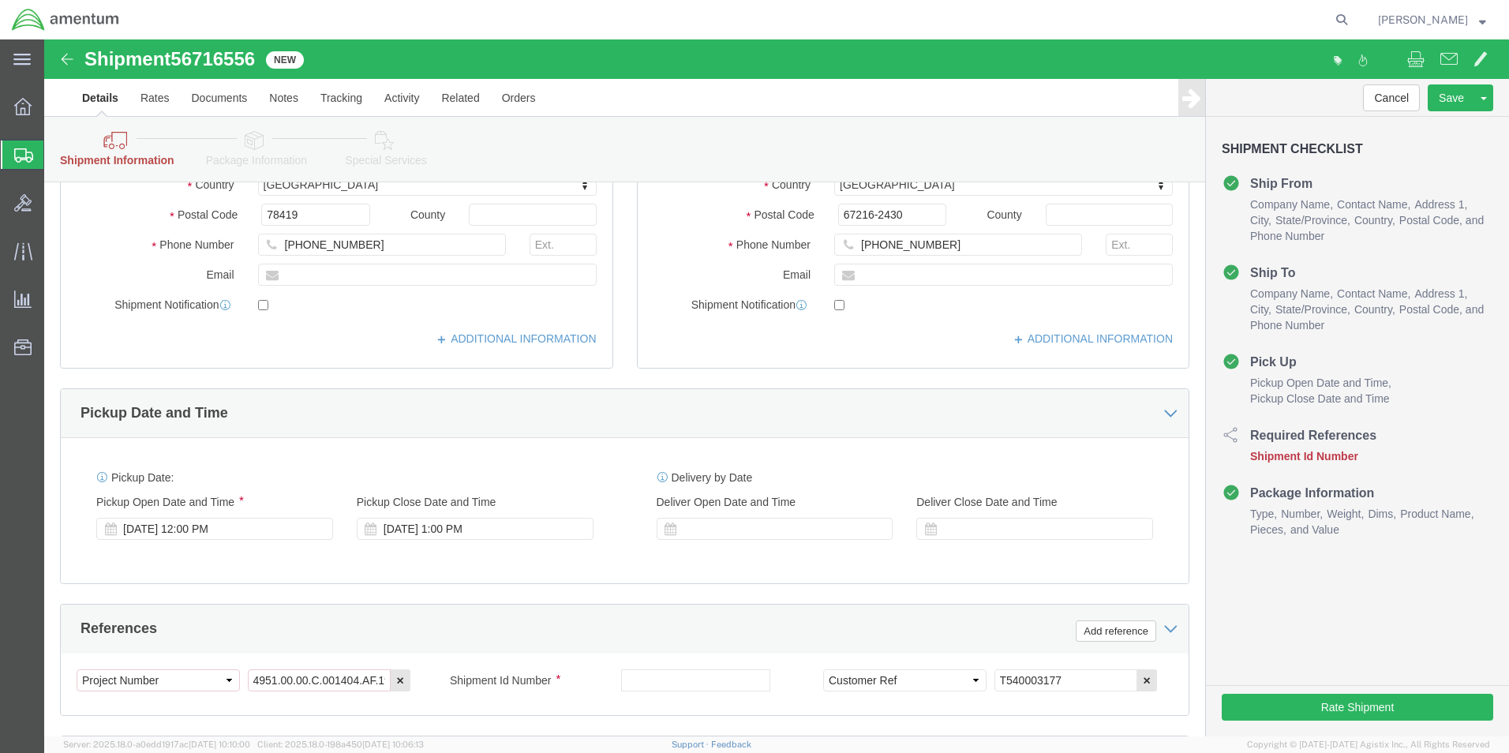
scroll to position [552, 0]
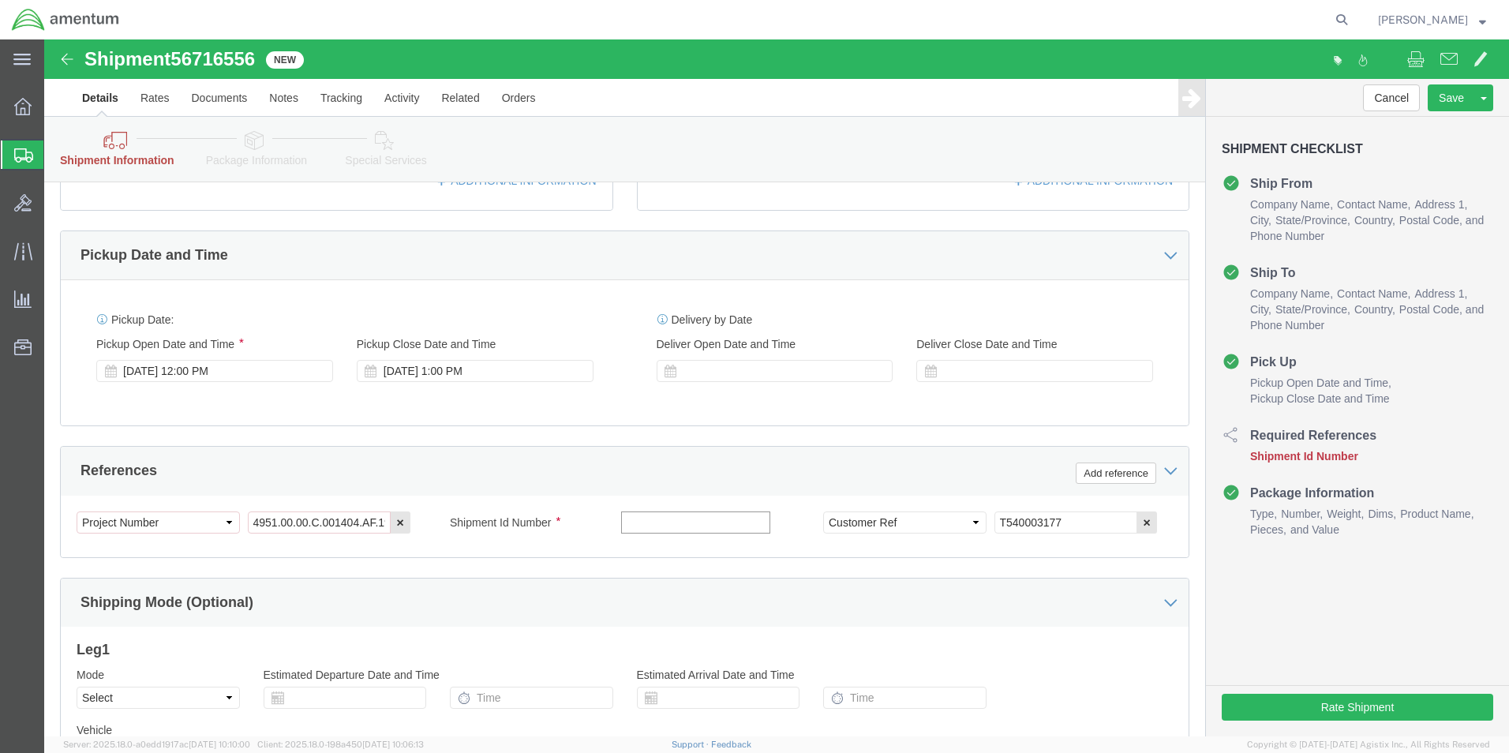
click input "text"
paste input "56716556"
type input "56716556"
click div "Shipping Mode (Optional)"
click button "Rate Shipment"
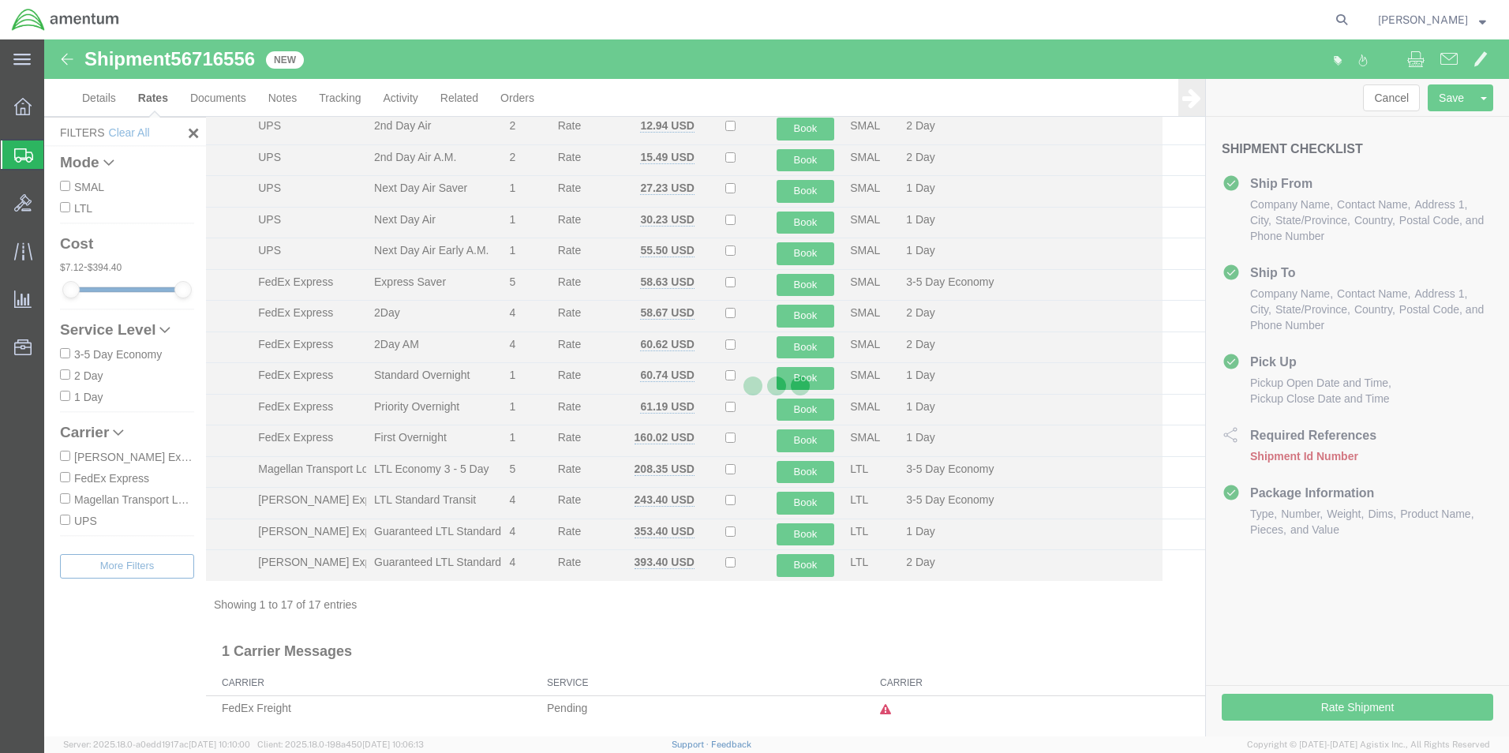
scroll to position [127, 0]
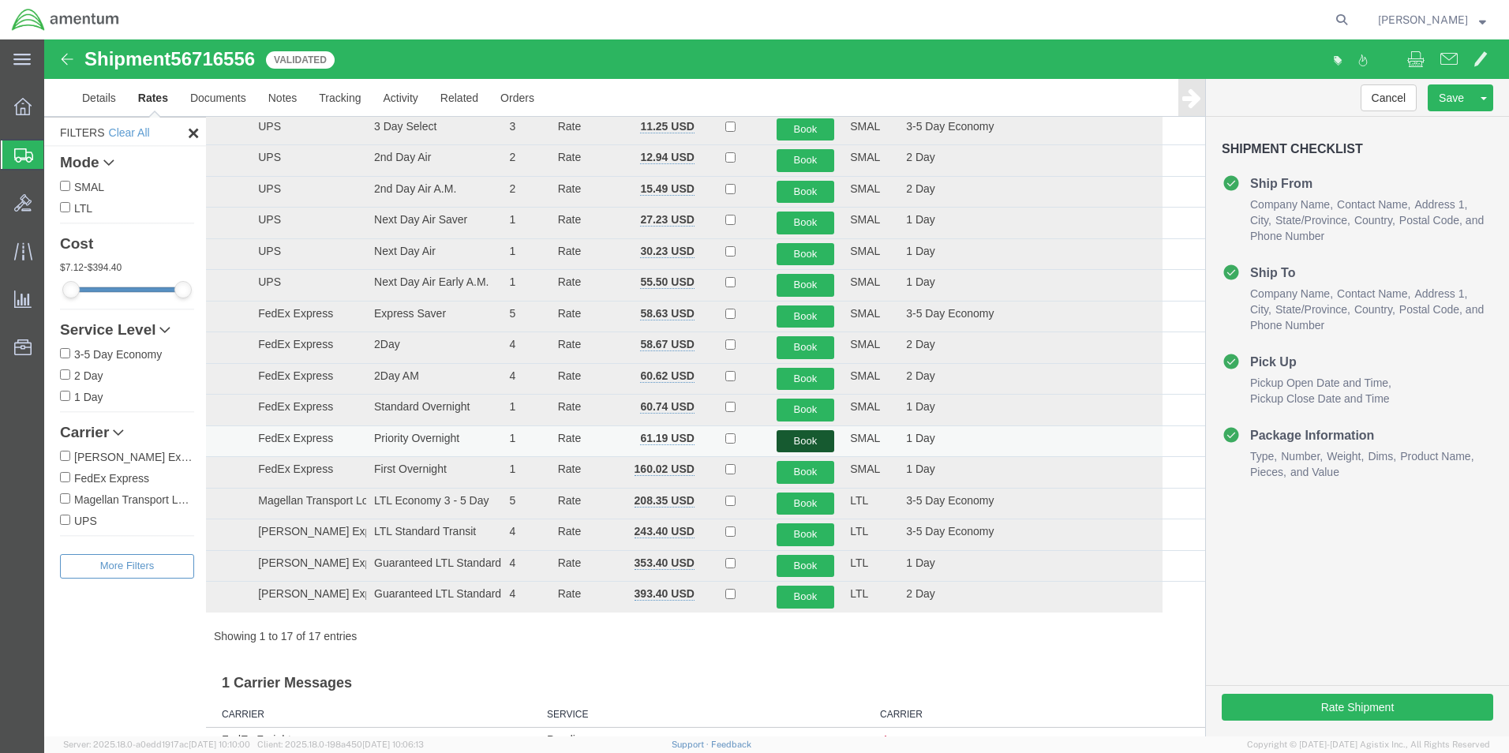
click at [807, 440] on button "Book" at bounding box center [805, 441] width 58 height 23
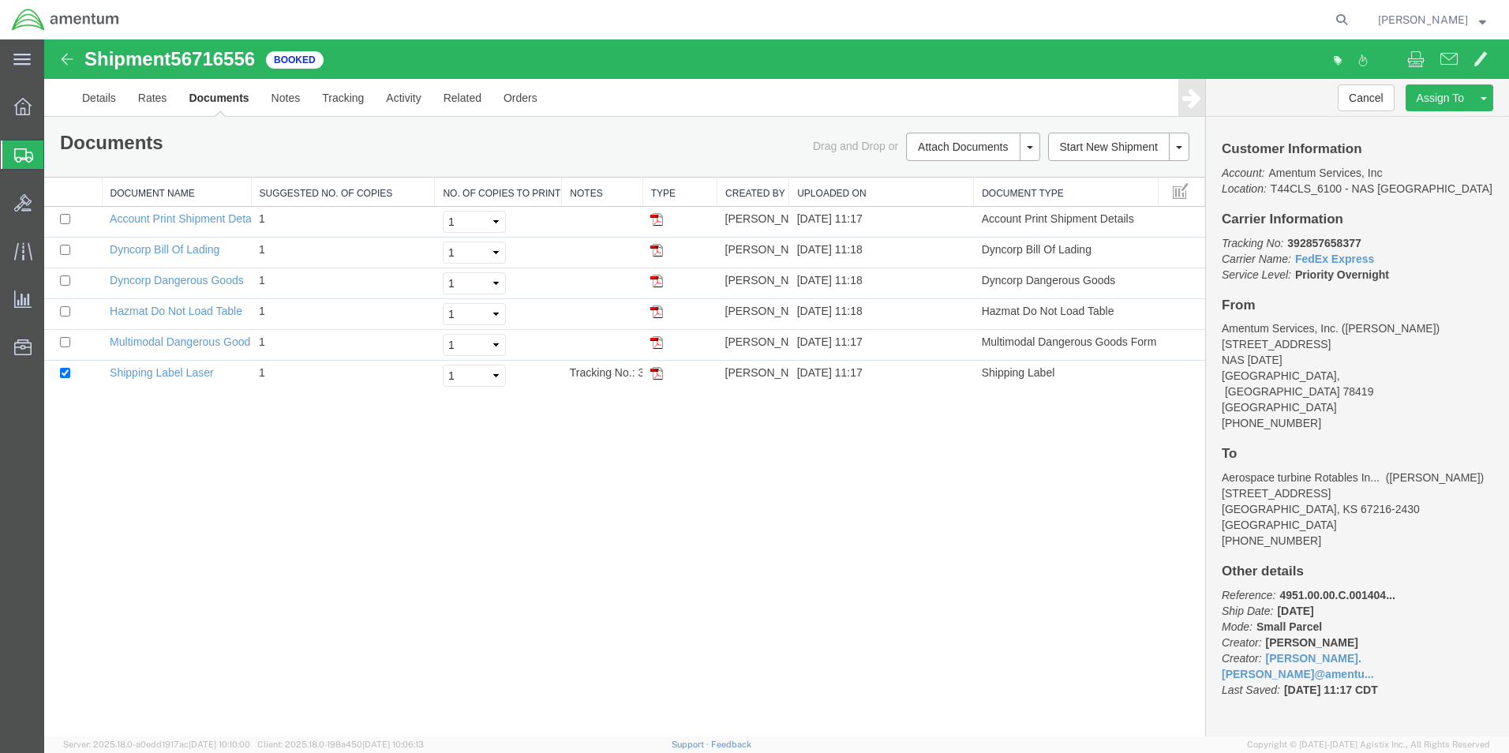
scroll to position [0, 0]
click at [653, 279] on img at bounding box center [656, 281] width 13 height 13
click at [657, 372] on img at bounding box center [656, 373] width 13 height 13
drag, startPoint x: 1288, startPoint y: 242, endPoint x: 1361, endPoint y: 244, distance: 73.4
click at [1361, 244] on p "Tracking No: 392857658377 Carrier Name: FedEx Express FedEx Express Service Lev…" at bounding box center [1356, 258] width 271 height 47
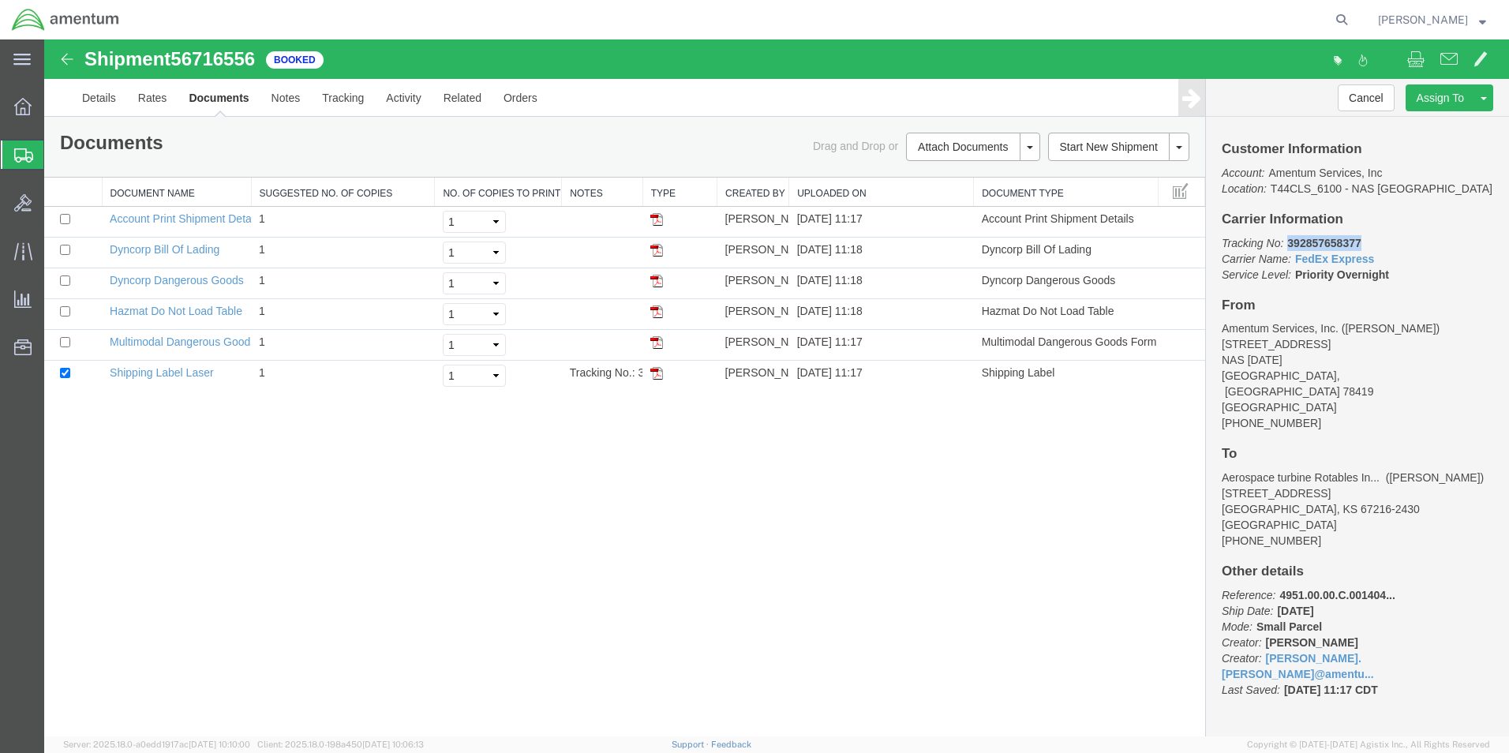
drag, startPoint x: 1357, startPoint y: 244, endPoint x: 1339, endPoint y: 244, distance: 18.1
copy b "392857658377"
click at [955, 548] on div "Shipment 56716556 6 of 6 Booked Details Rates Documents Notes Tracking Activity…" at bounding box center [776, 387] width 1464 height 697
